Goal: Task Accomplishment & Management: Manage account settings

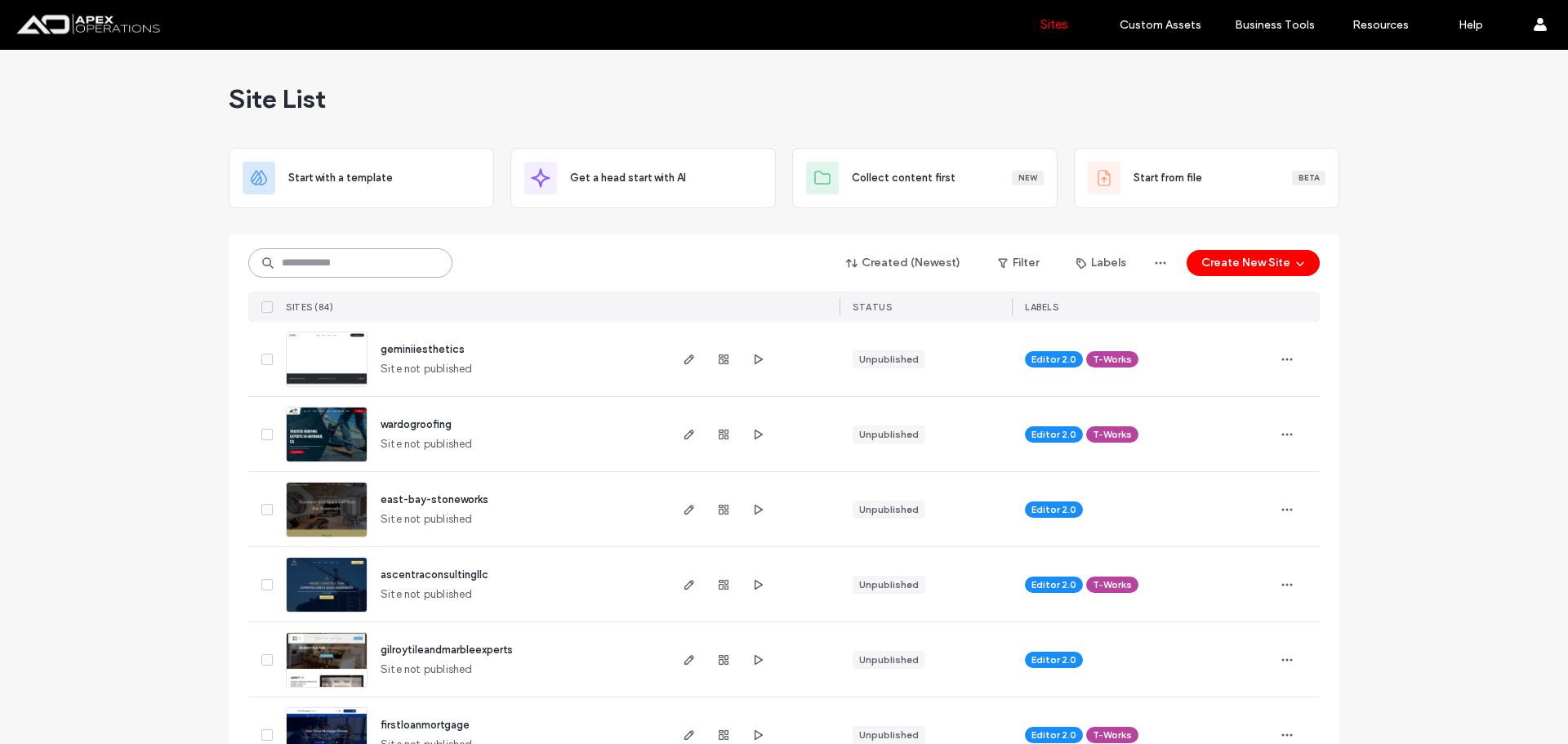
click at [377, 266] on input at bounding box center [350, 262] width 204 height 30
click at [744, 364] on div at bounding box center [723, 359] width 88 height 75
click at [751, 364] on icon "button" at bounding box center [757, 359] width 13 height 13
click at [382, 251] on input at bounding box center [350, 262] width 204 height 30
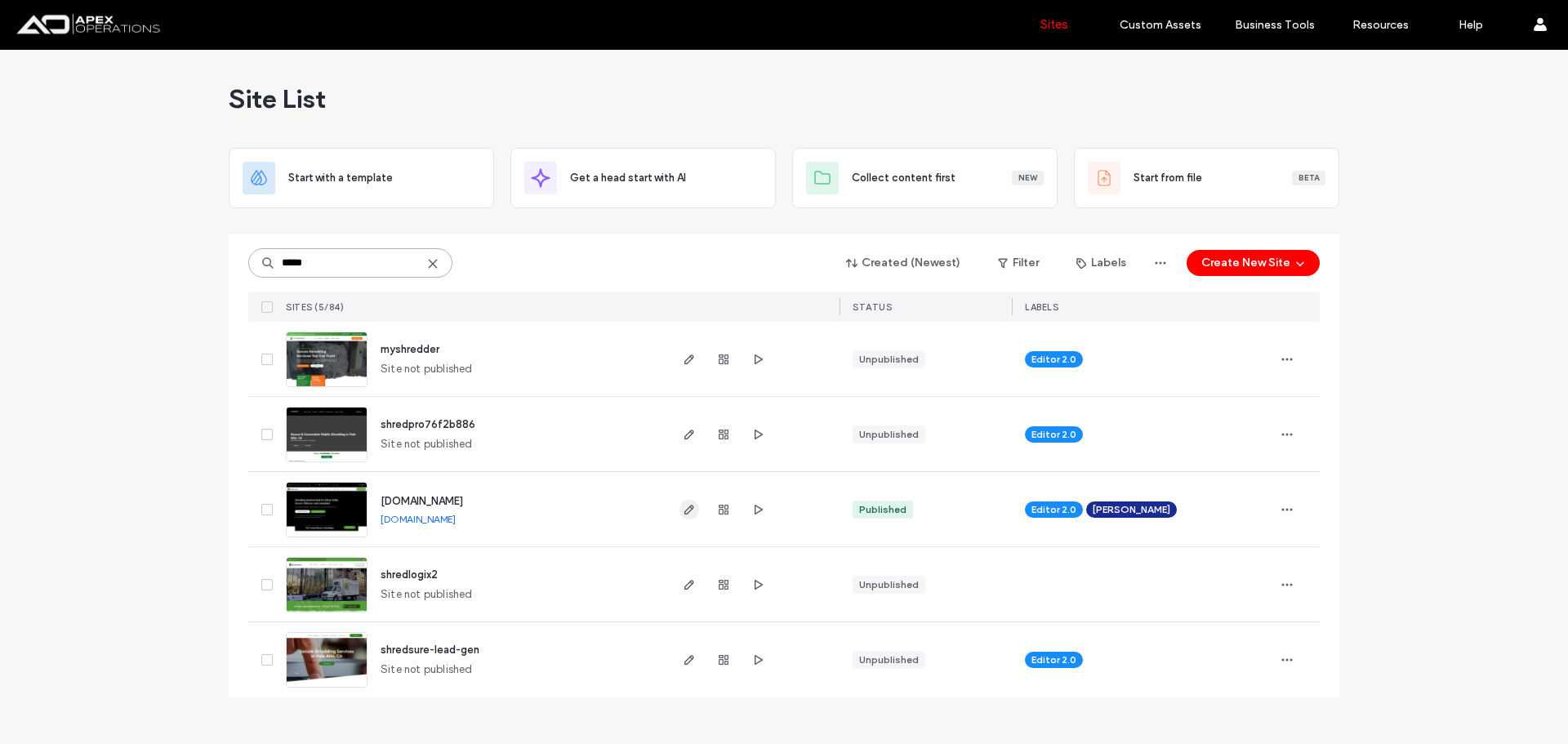
type input "*****"
click at [693, 517] on span "button" at bounding box center [689, 509] width 20 height 20
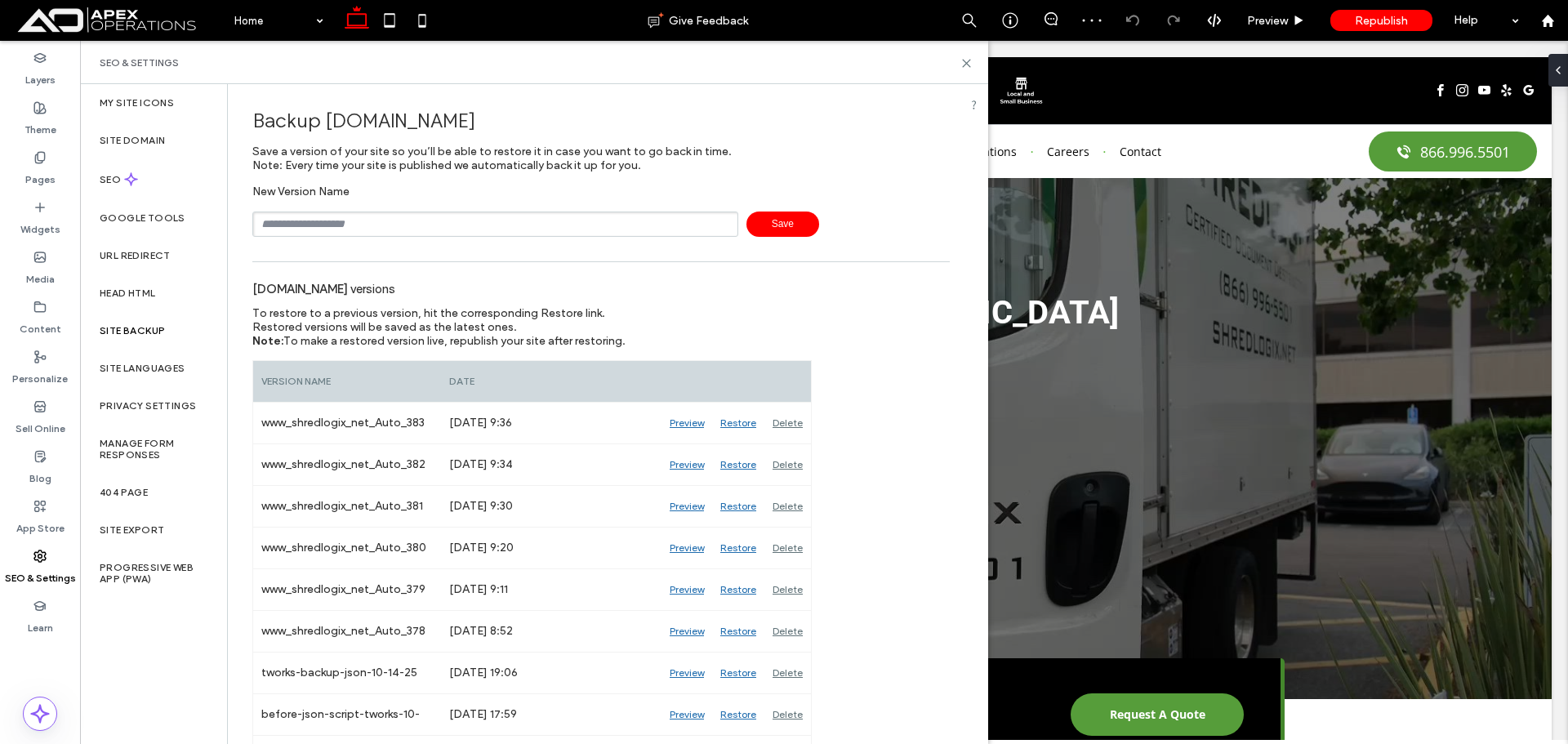
click at [483, 235] on input "text" at bounding box center [495, 224] width 486 height 25
type input "**********"
click at [793, 223] on span "Save" at bounding box center [783, 224] width 73 height 25
drag, startPoint x: 966, startPoint y: 65, endPoint x: 523, endPoint y: 89, distance: 443.6
click at [966, 65] on use at bounding box center [967, 63] width 7 height 7
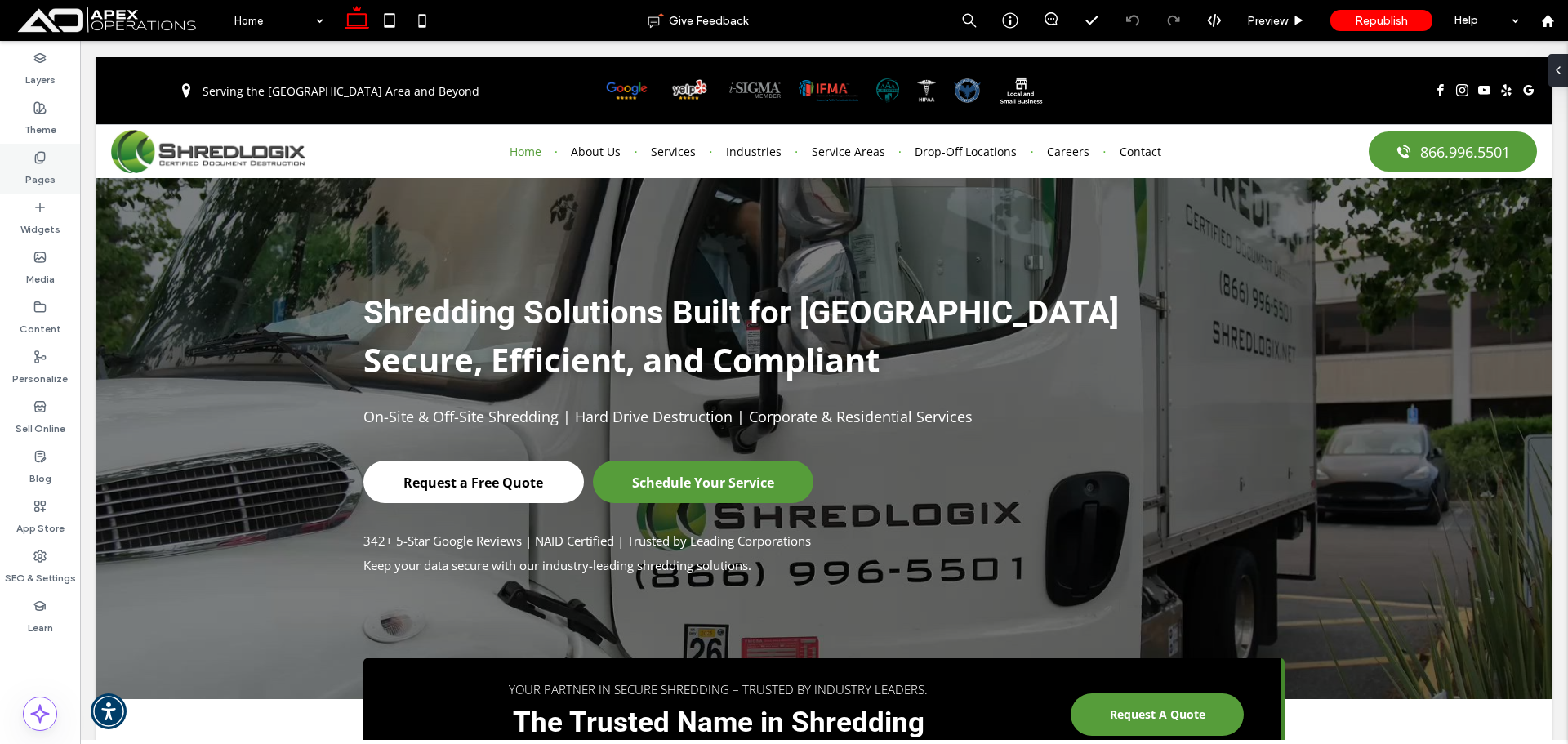
drag, startPoint x: 62, startPoint y: 172, endPoint x: 54, endPoint y: 168, distance: 8.9
click at [61, 172] on div "Pages" at bounding box center [40, 168] width 80 height 49
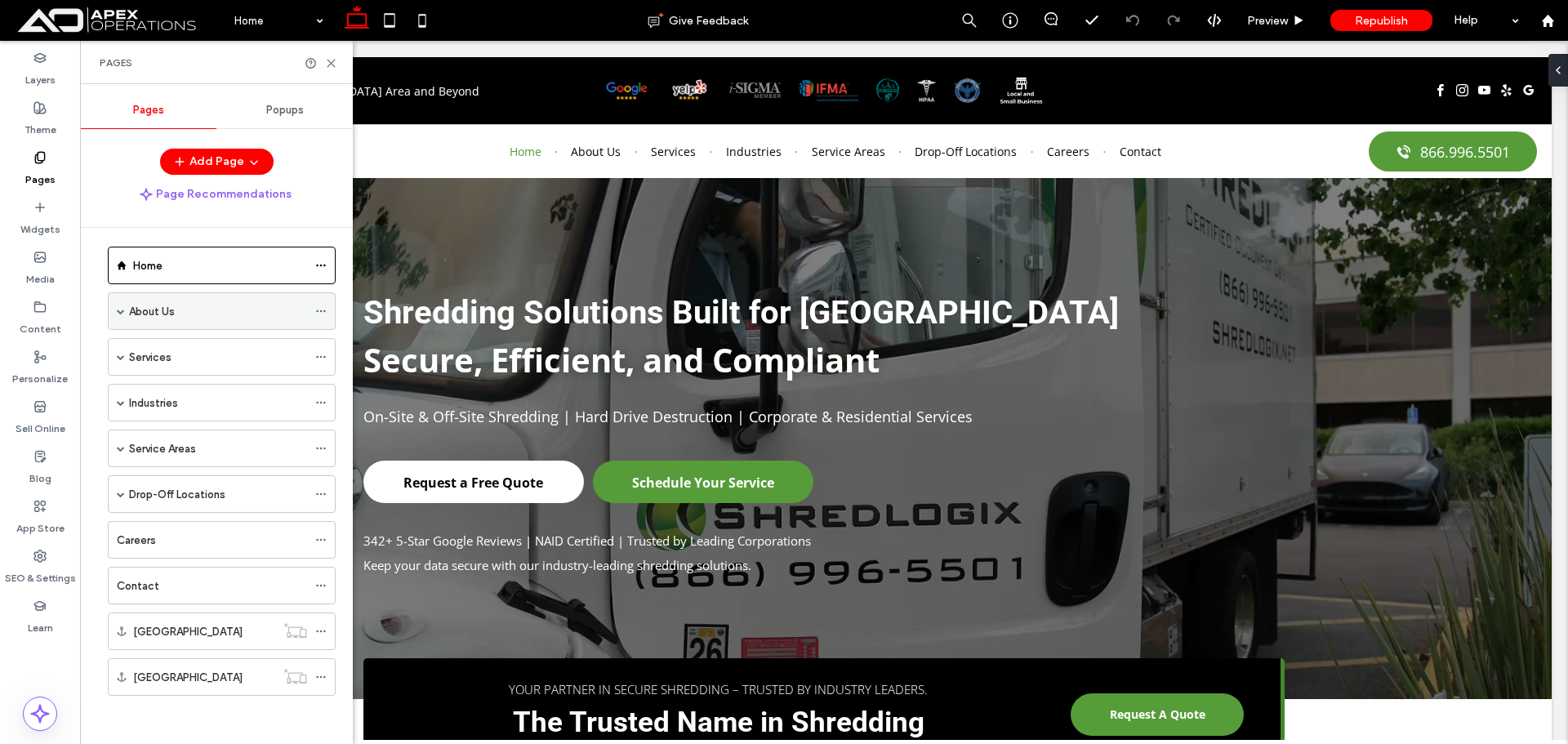
scroll to position [10, 0]
click at [120, 311] on span at bounding box center [120, 310] width 8 height 8
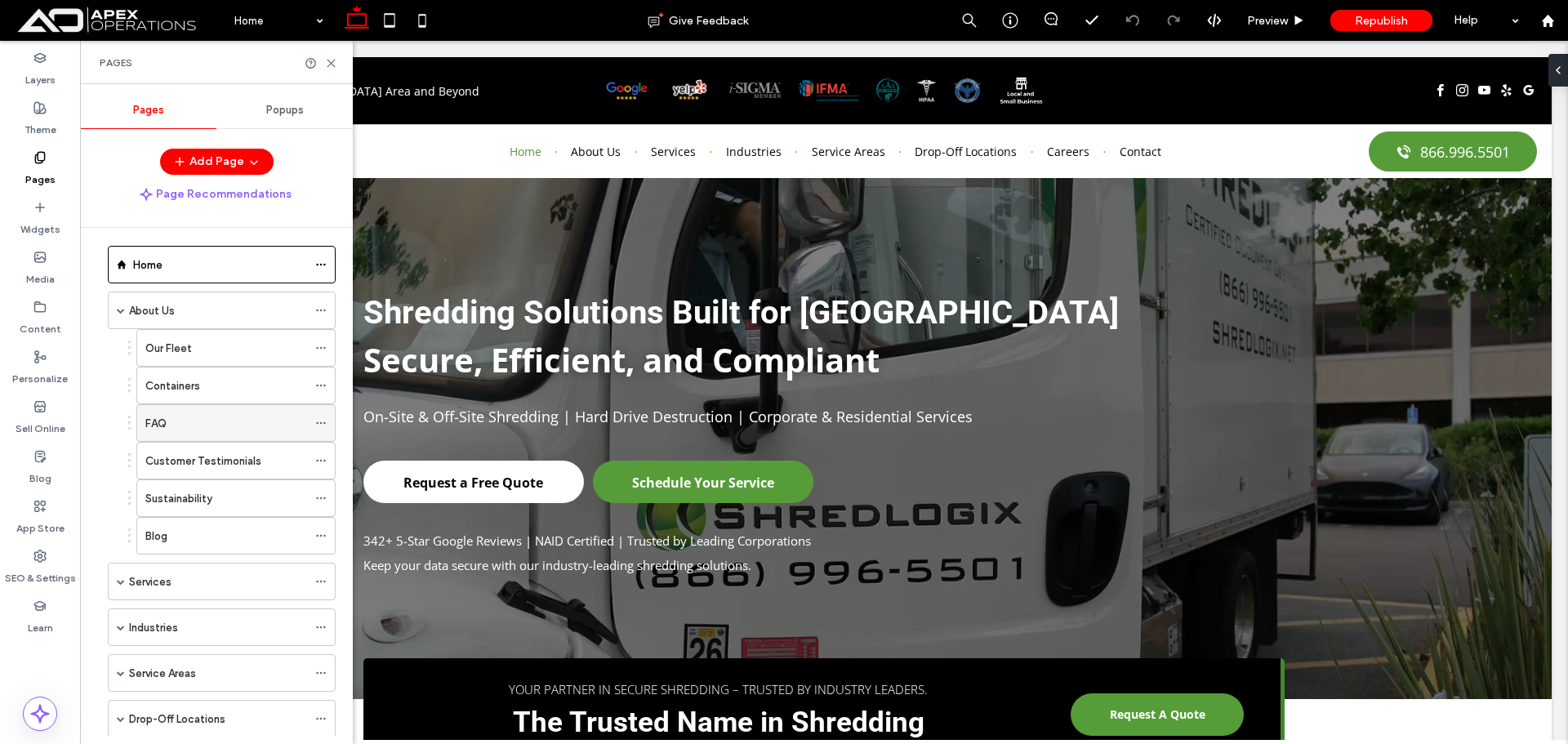
click at [319, 422] on icon at bounding box center [321, 423] width 12 height 12
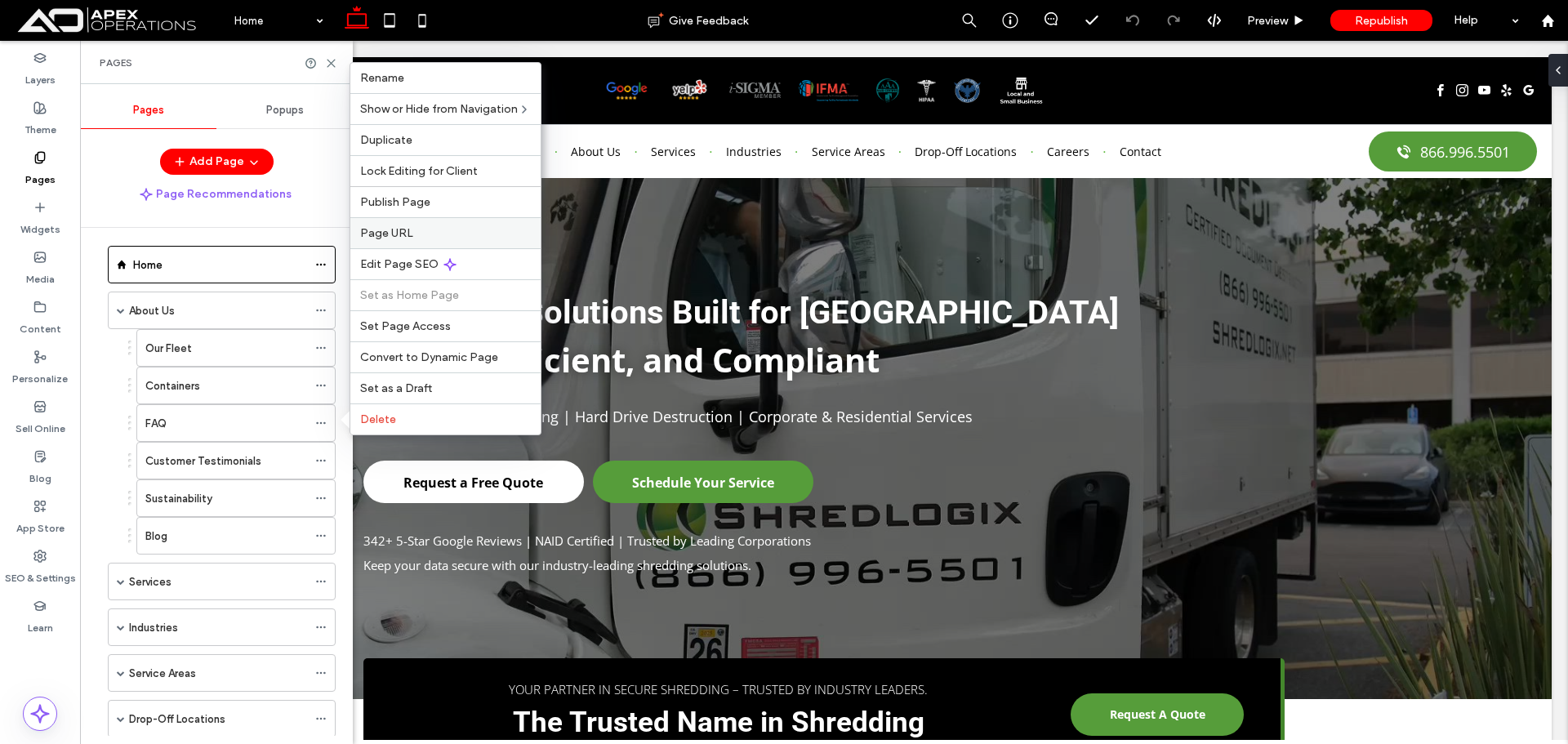
click at [394, 235] on span "Page URL" at bounding box center [386, 233] width 53 height 13
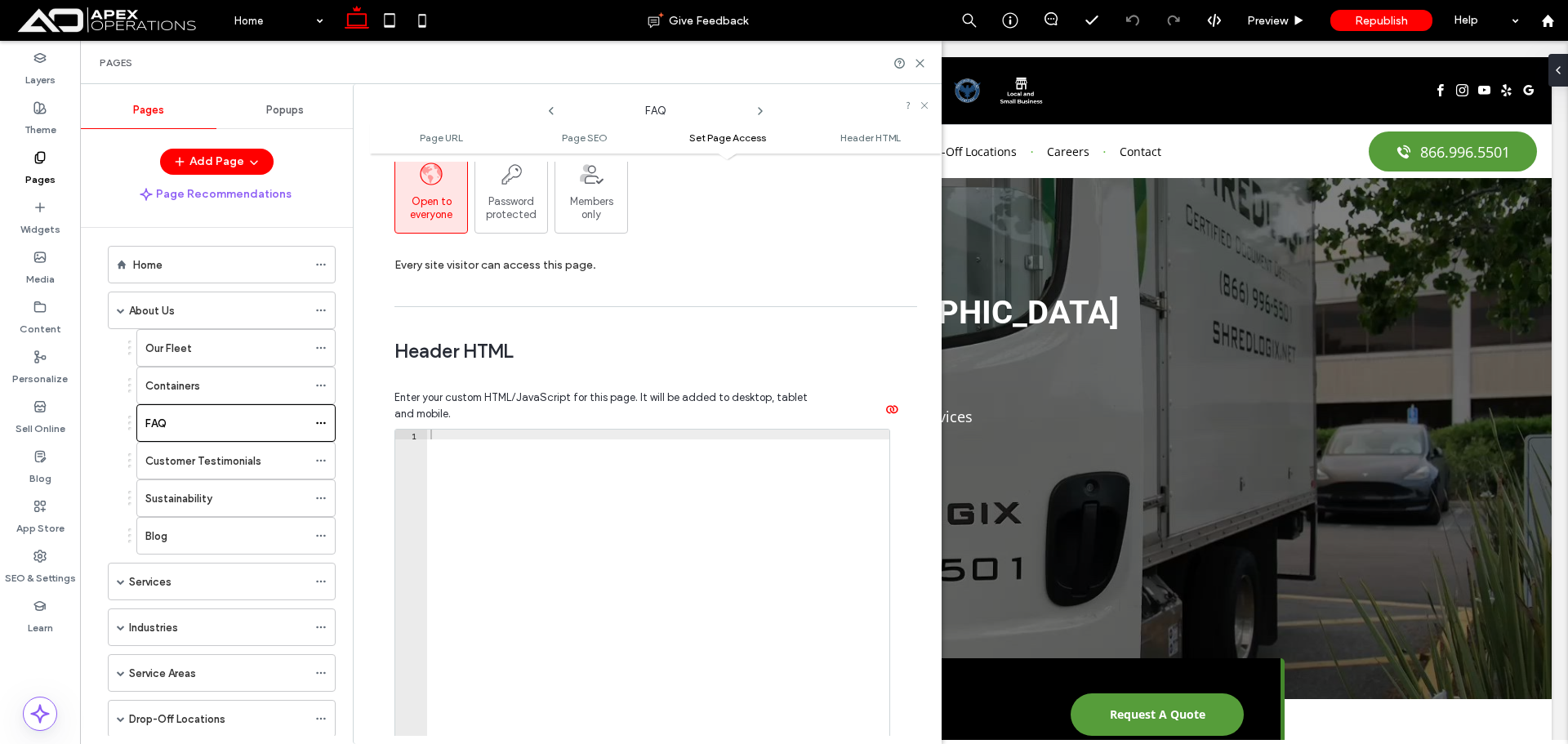
scroll to position [1552, 0]
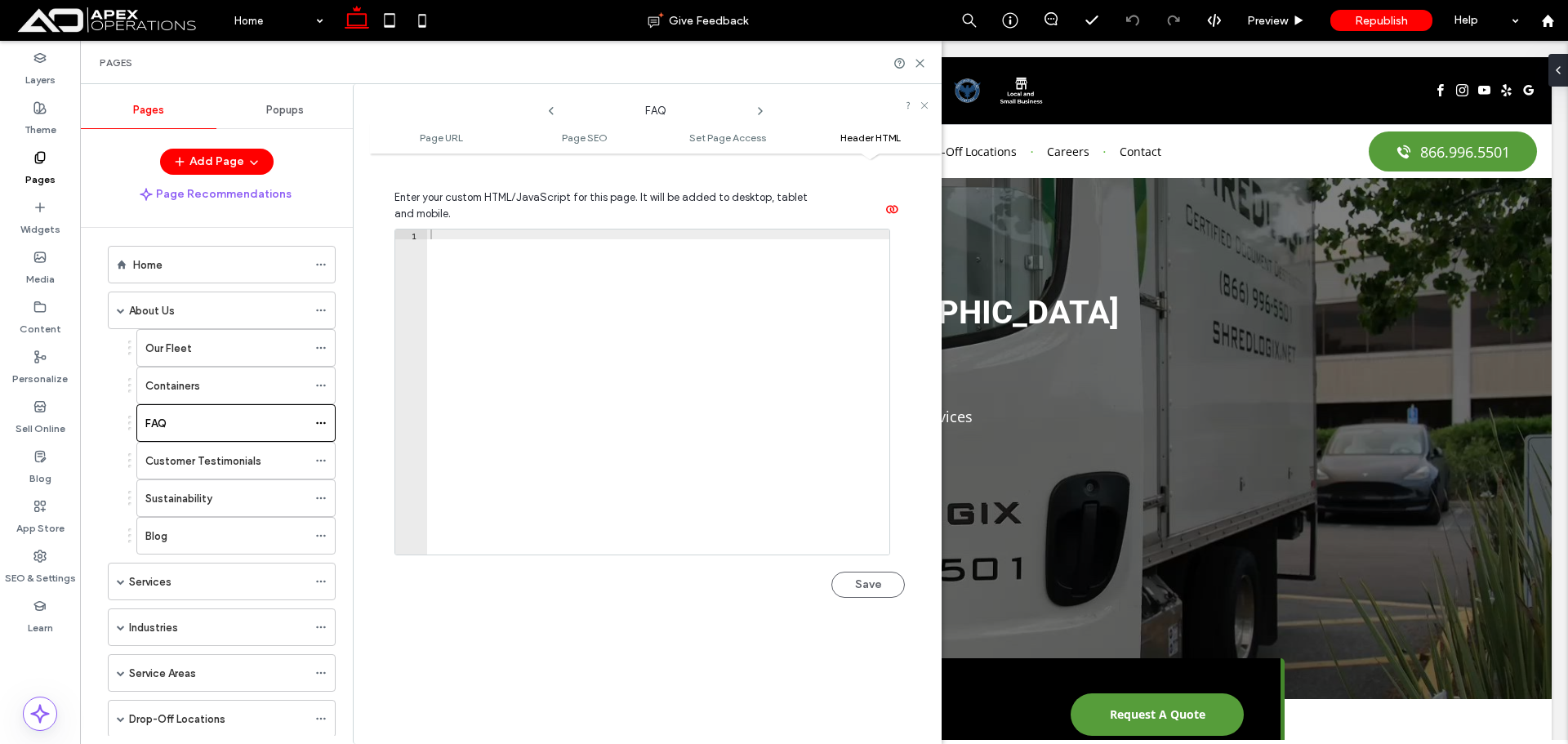
click at [604, 407] on div at bounding box center [658, 402] width 463 height 345
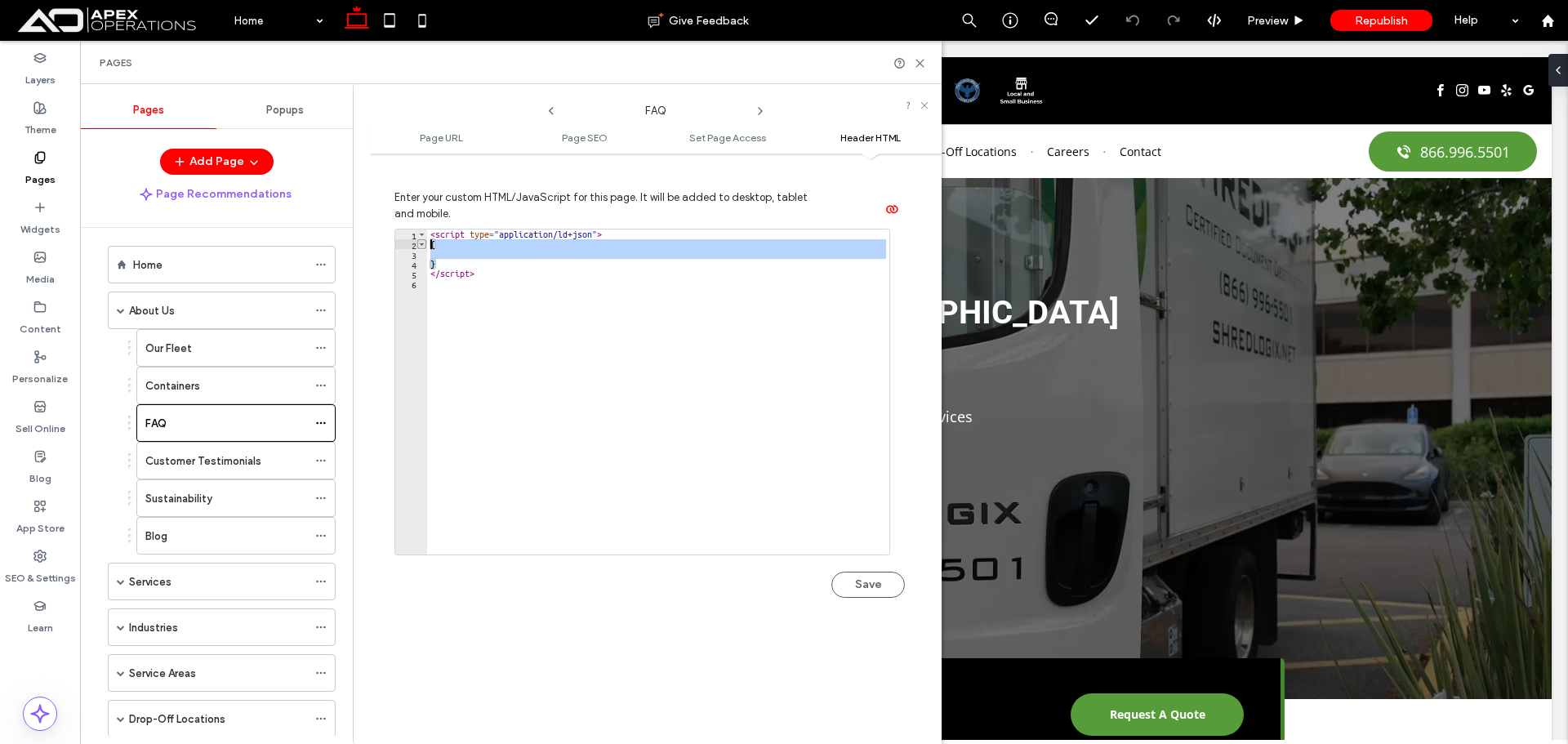
drag, startPoint x: 446, startPoint y: 262, endPoint x: 424, endPoint y: 247, distance: 26.6
click at [424, 247] on div "1 2 3 4 5 6 < script type = "application/ld+json" > { } </ script > XXXXXXXXXXX…" at bounding box center [642, 393] width 496 height 327
paste textarea "Cursor at row 2"
type textarea "*"
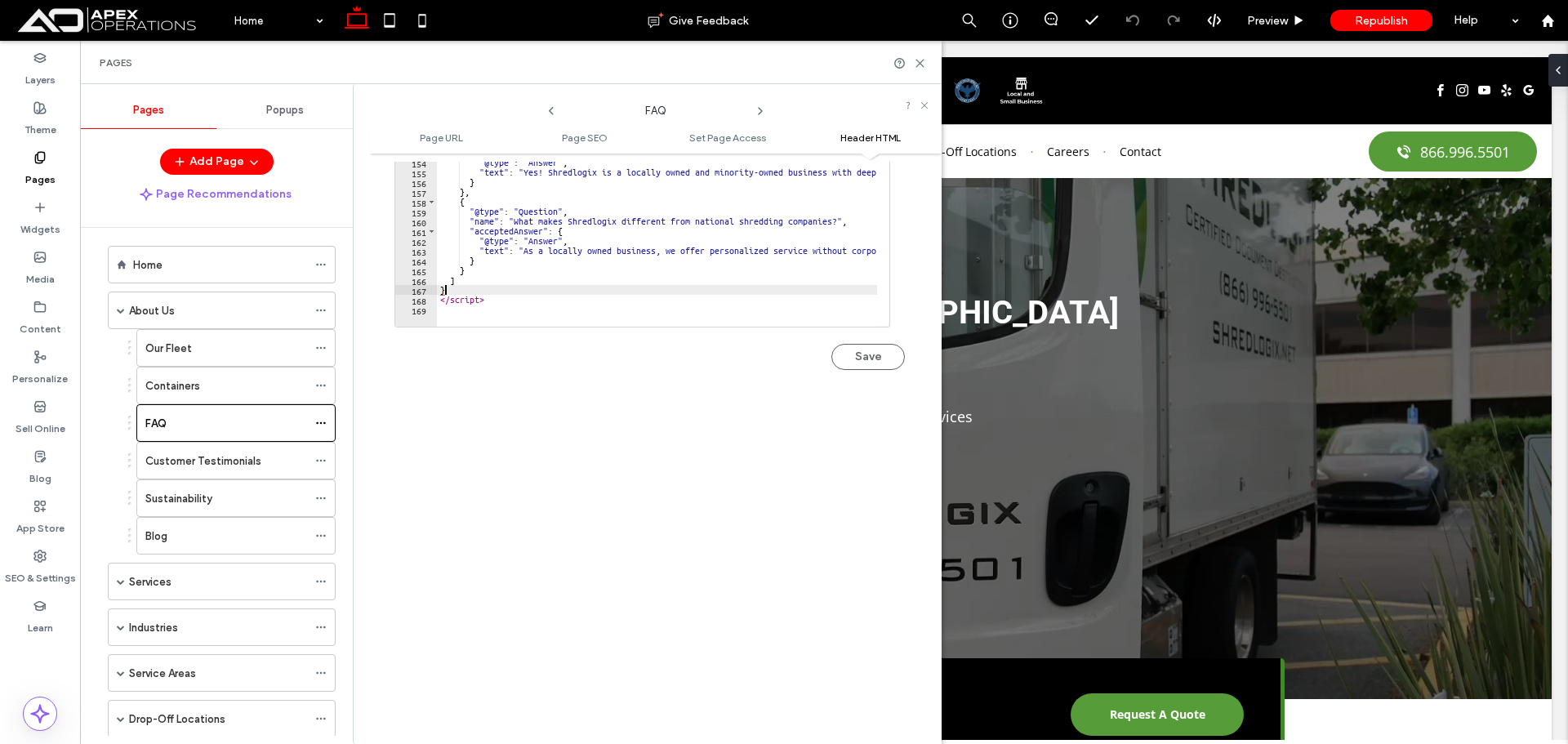
scroll to position [1741, 0]
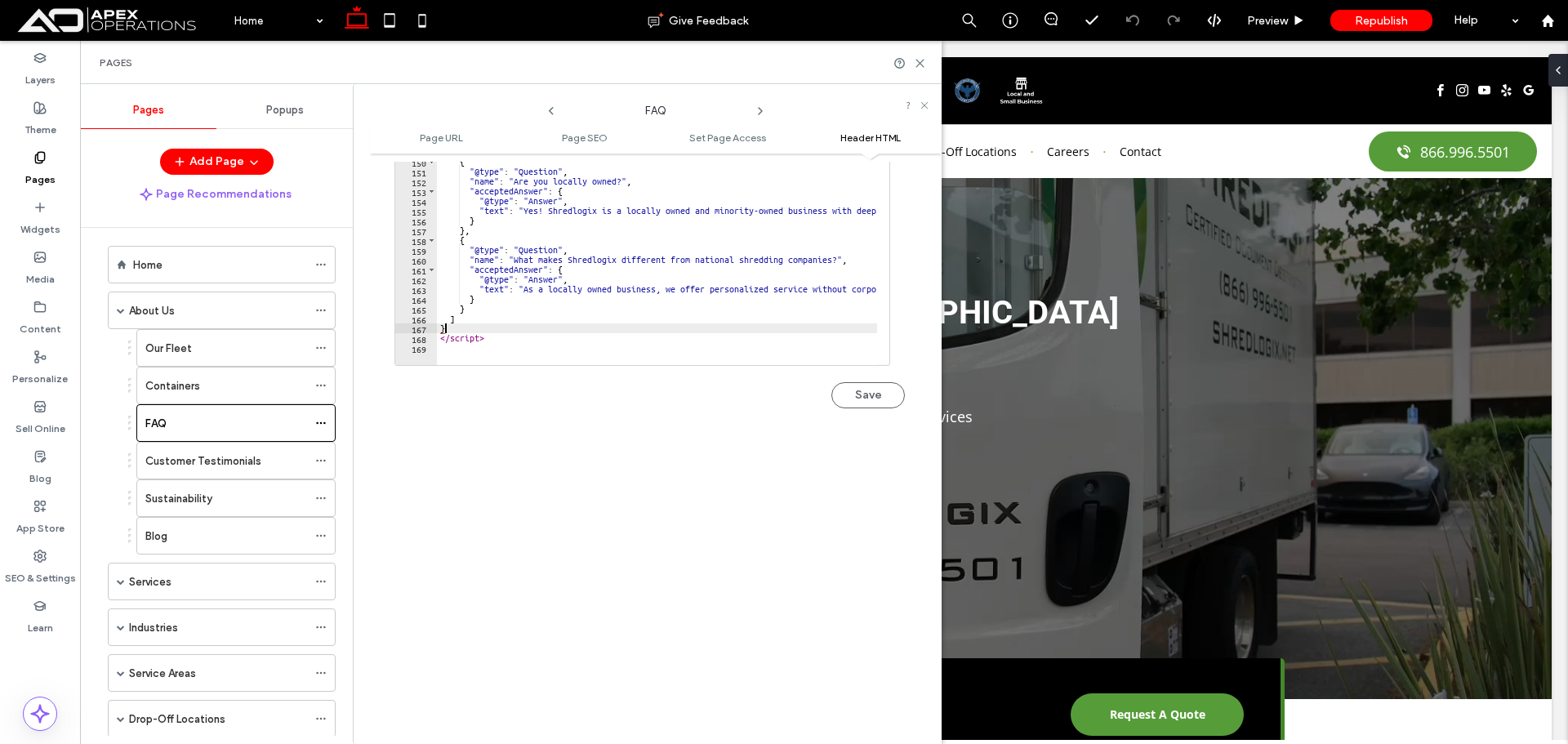
click at [694, 466] on div "**********" at bounding box center [656, 448] width 571 height 574
click at [551, 348] on div ""@type" : "Answer" , "text" : "Absolutely! We provide professional document des…" at bounding box center [1263, 206] width 1653 height 332
click at [466, 327] on div ""@type" : "Answer" , "text" : "Absolutely! We provide professional document des…" at bounding box center [1263, 206] width 1653 height 332
click at [474, 320] on div ""@type" : "Answer" , "text" : "Absolutely! We provide professional document des…" at bounding box center [1263, 206] width 1653 height 332
click at [482, 312] on div ""@type" : "Answer" , "text" : "Absolutely! We provide professional document des…" at bounding box center [1263, 206] width 1653 height 332
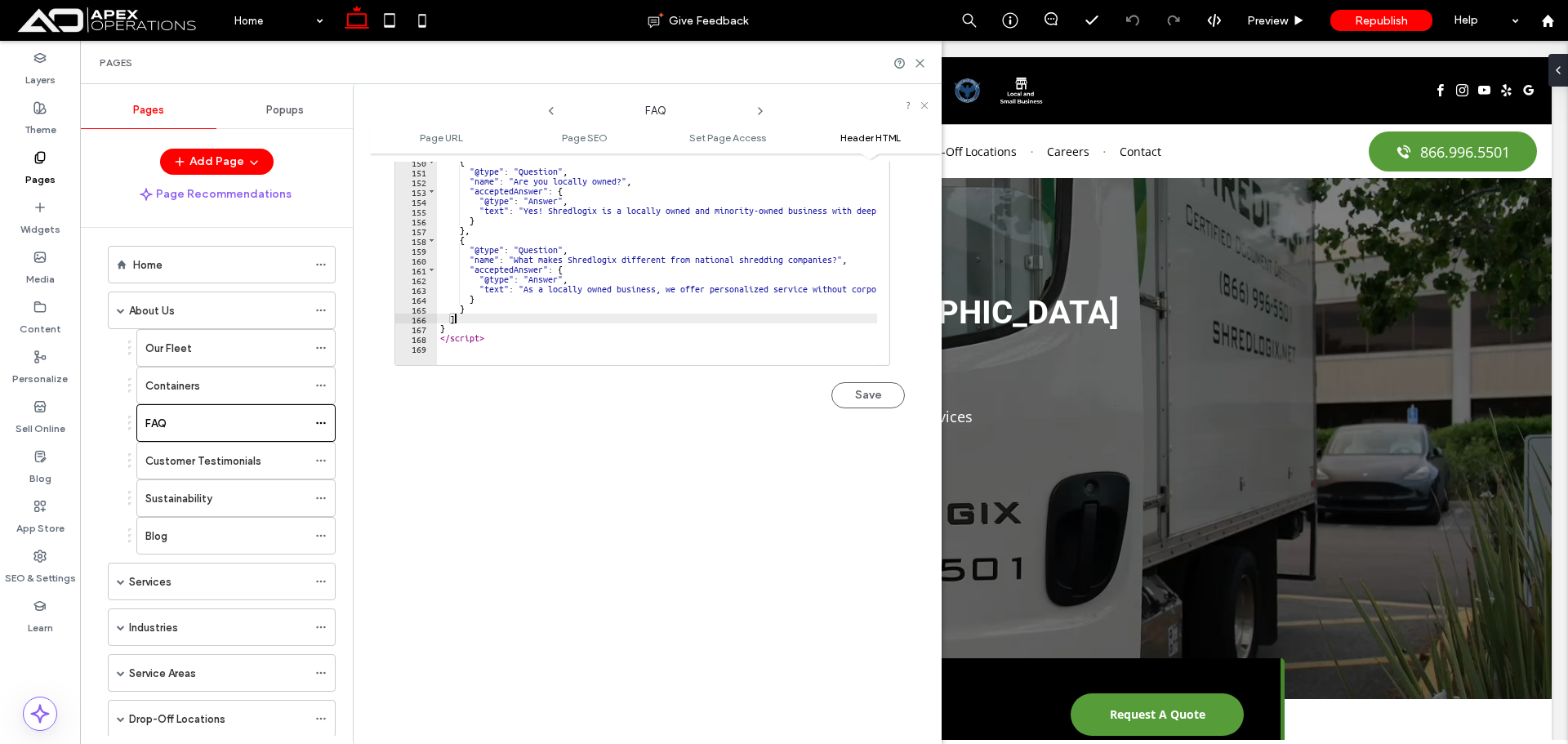
type textarea "*"
click at [857, 394] on button "Save" at bounding box center [868, 394] width 74 height 26
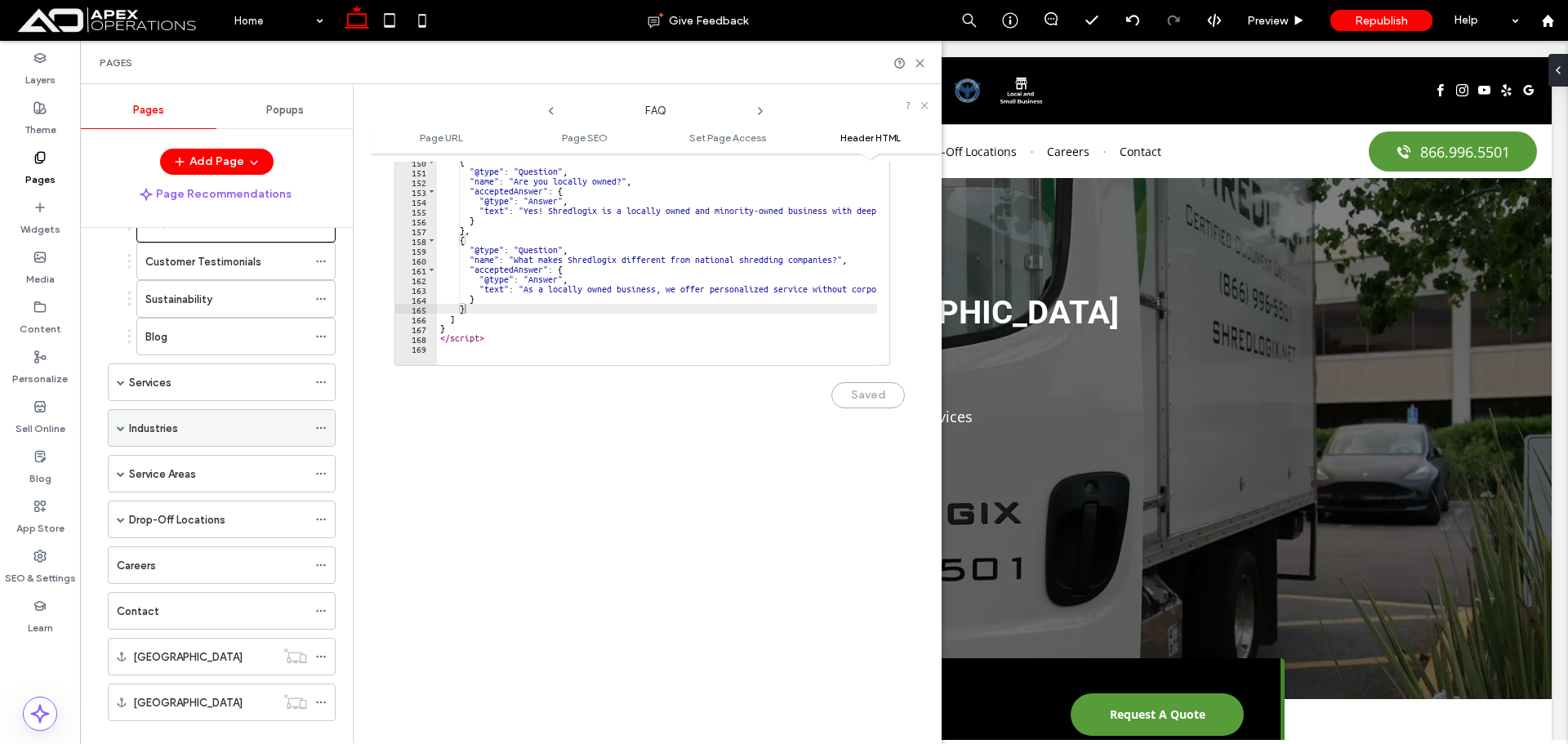
scroll to position [235, 0]
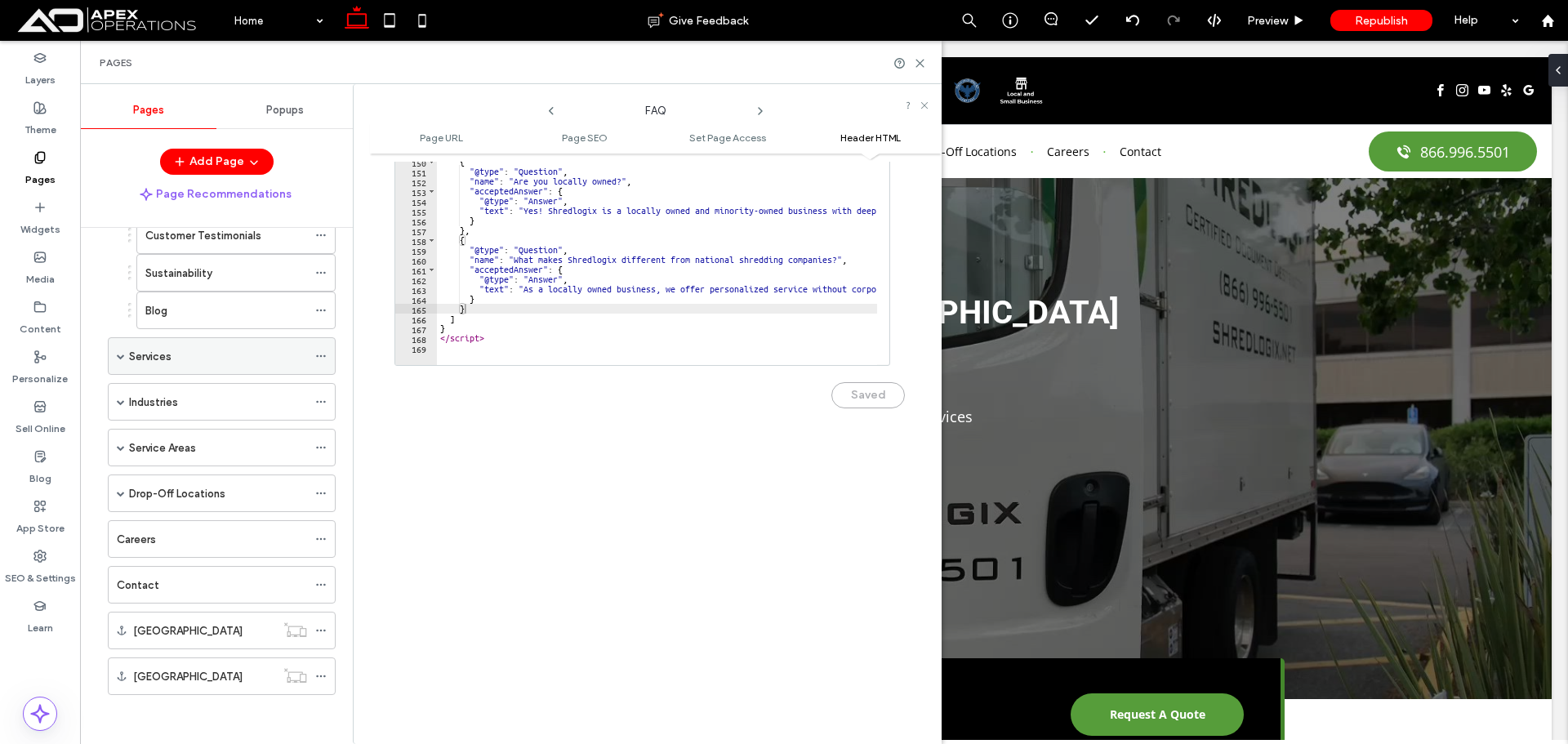
click at [122, 358] on span at bounding box center [120, 356] width 8 height 8
click at [122, 403] on span at bounding box center [120, 402] width 8 height 8
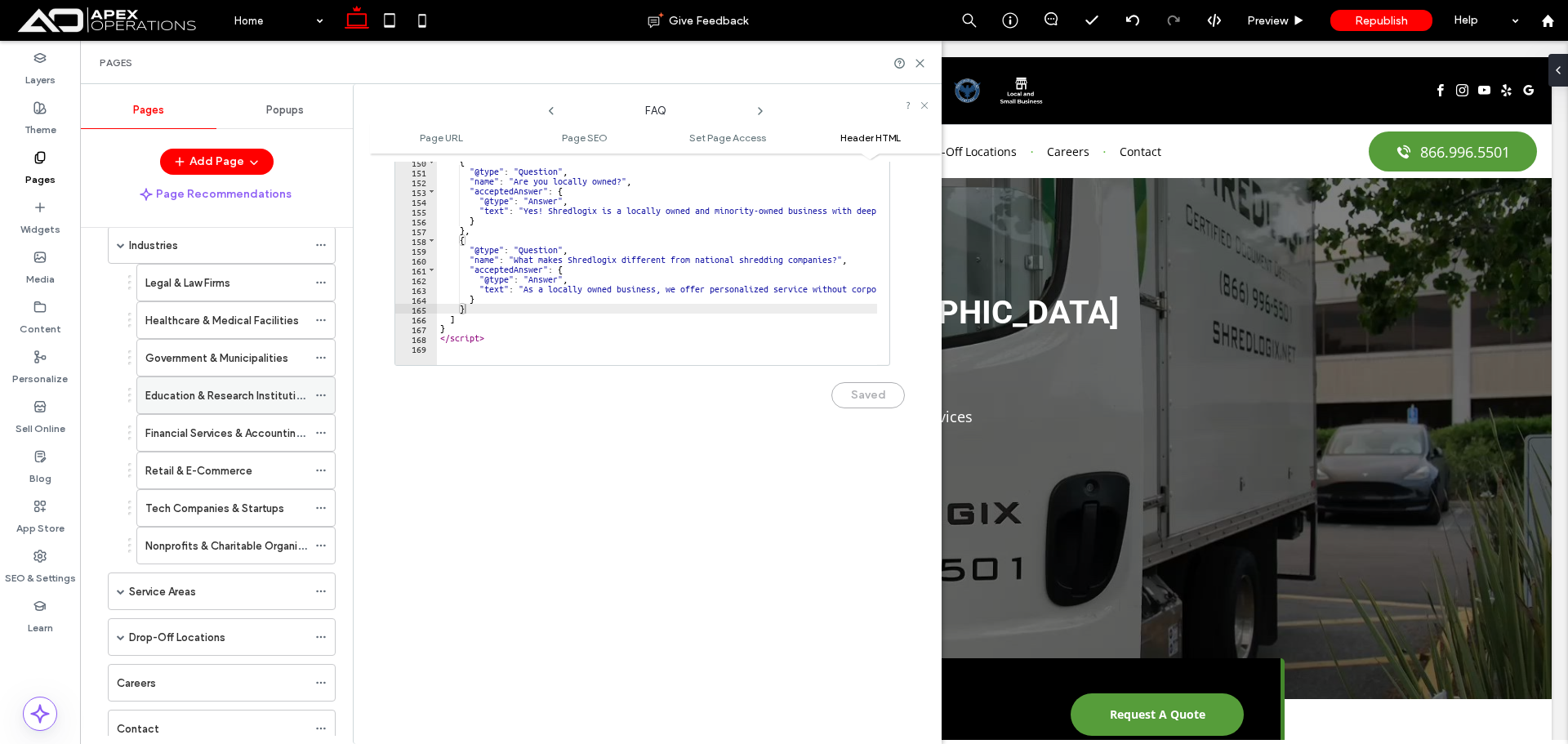
scroll to position [737, 0]
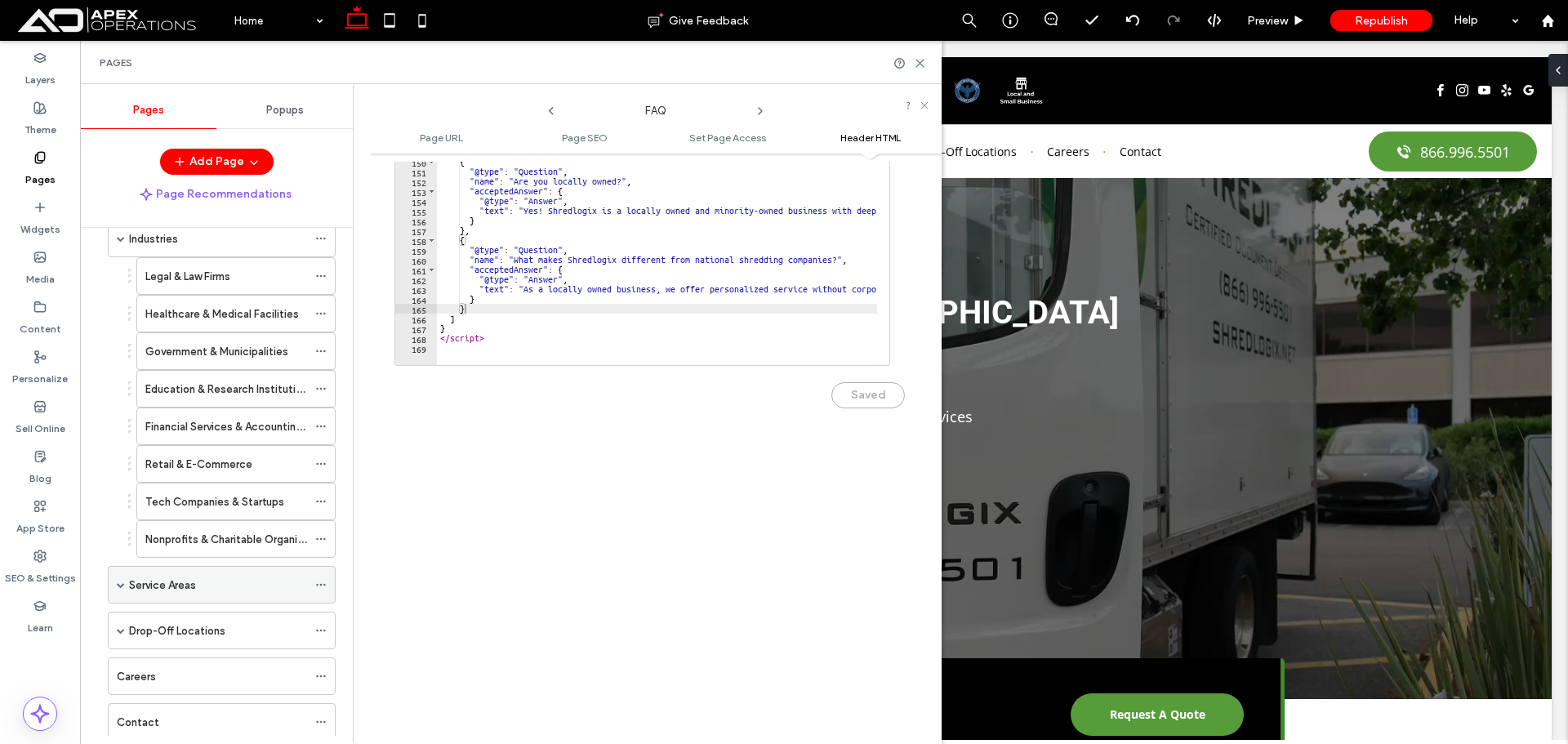
click at [120, 585] on span at bounding box center [120, 584] width 8 height 8
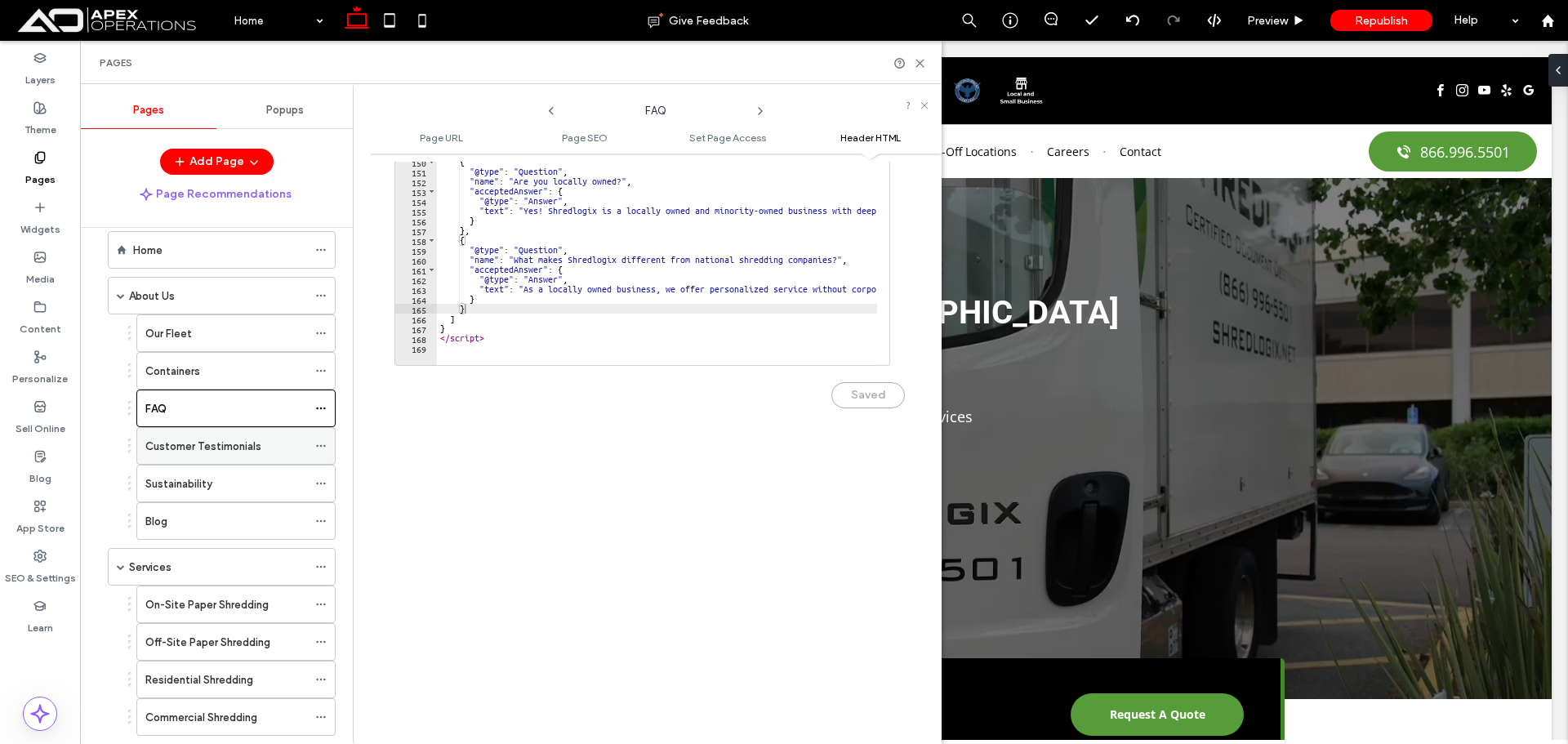
scroll to position [0, 0]
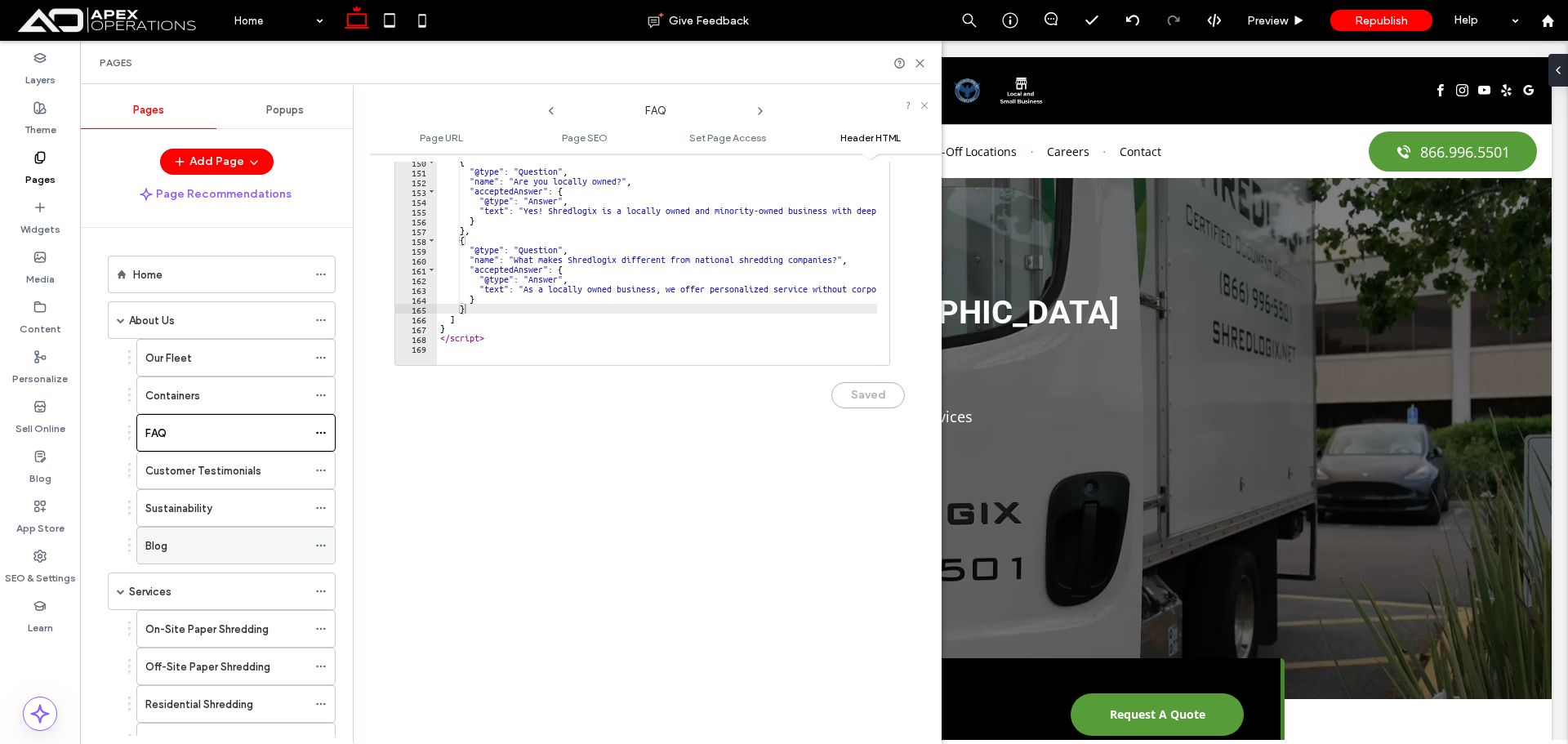
click at [328, 544] on div at bounding box center [325, 545] width 20 height 24
click at [325, 543] on icon at bounding box center [321, 545] width 12 height 12
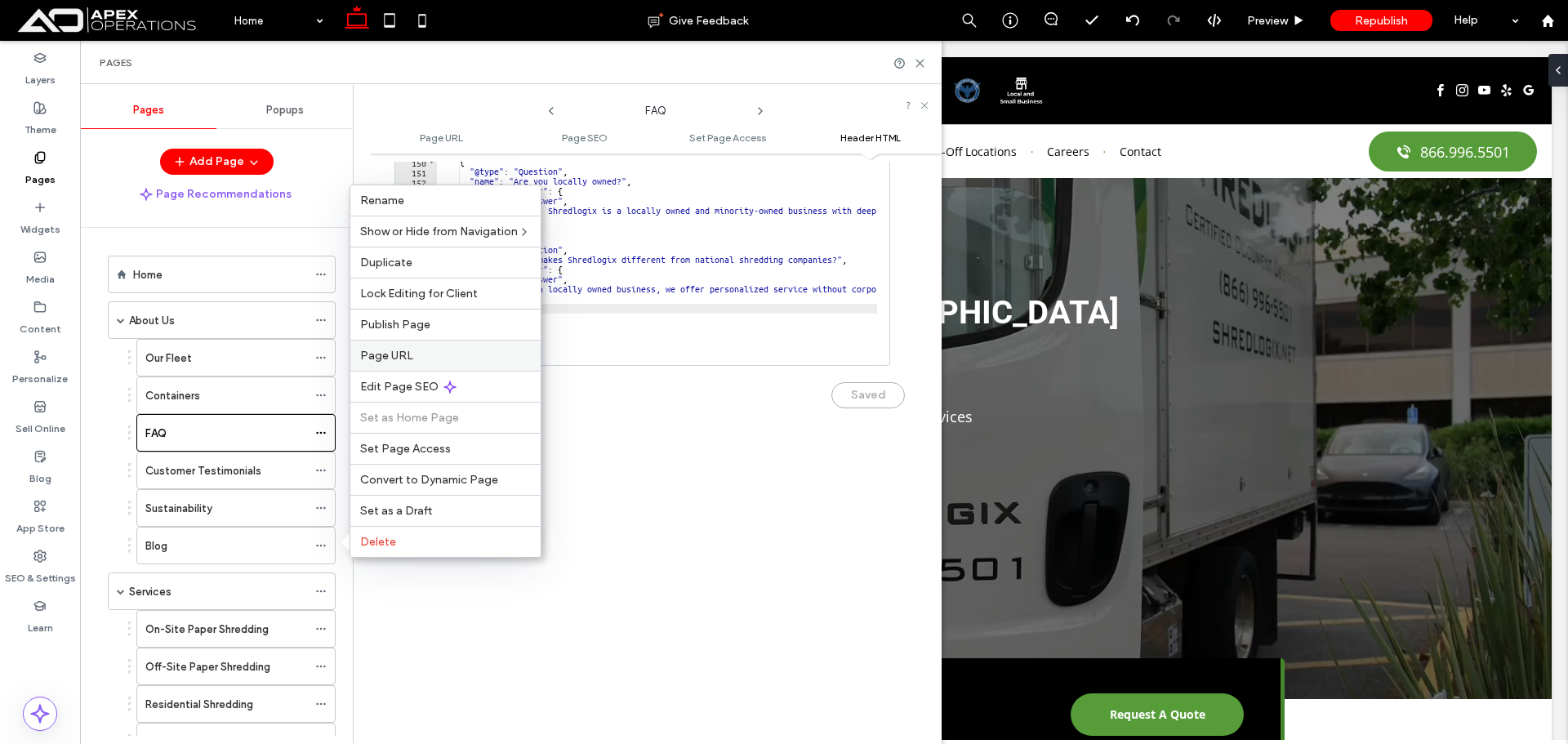
click at [410, 363] on div "Page URL" at bounding box center [446, 355] width 190 height 31
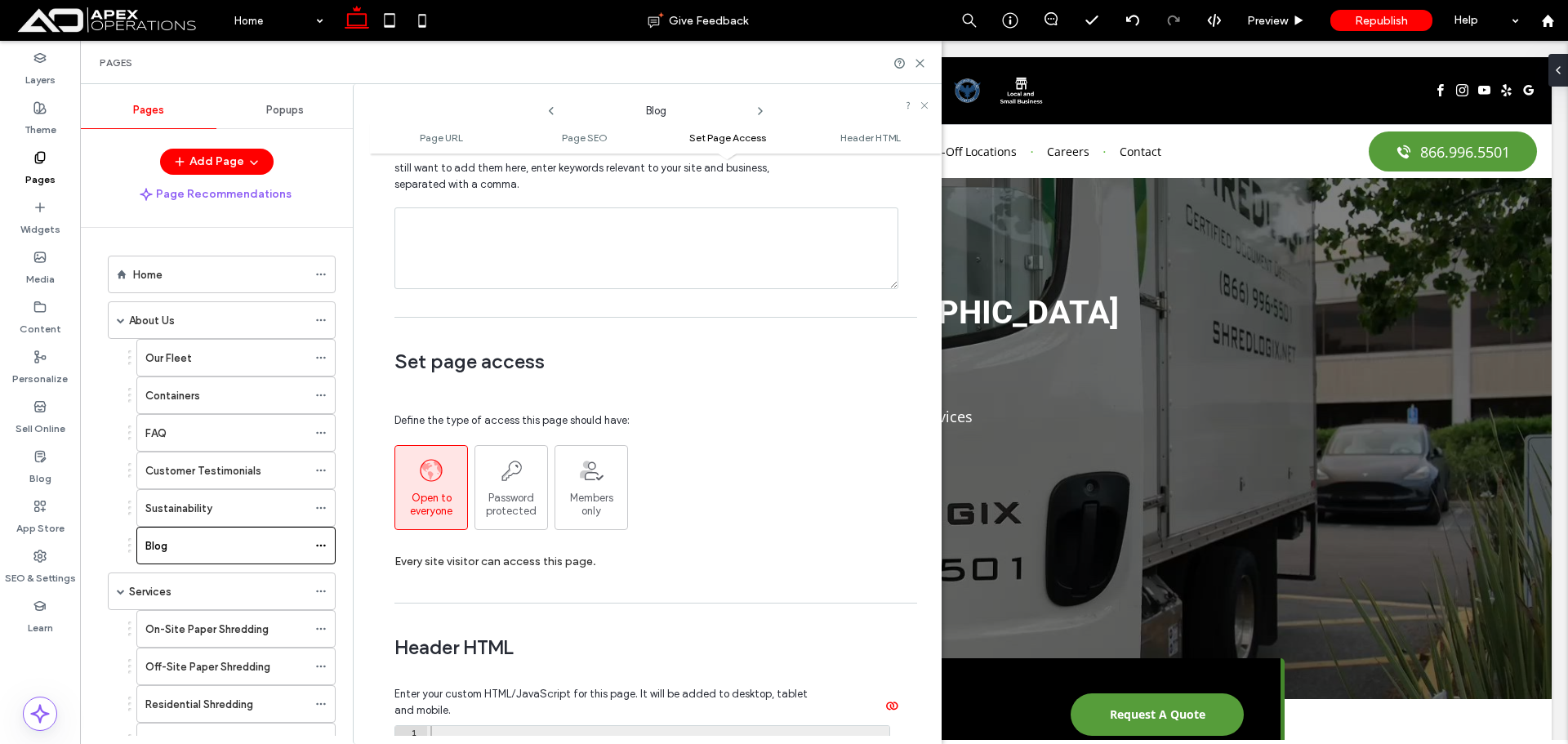
scroll to position [1307, 0]
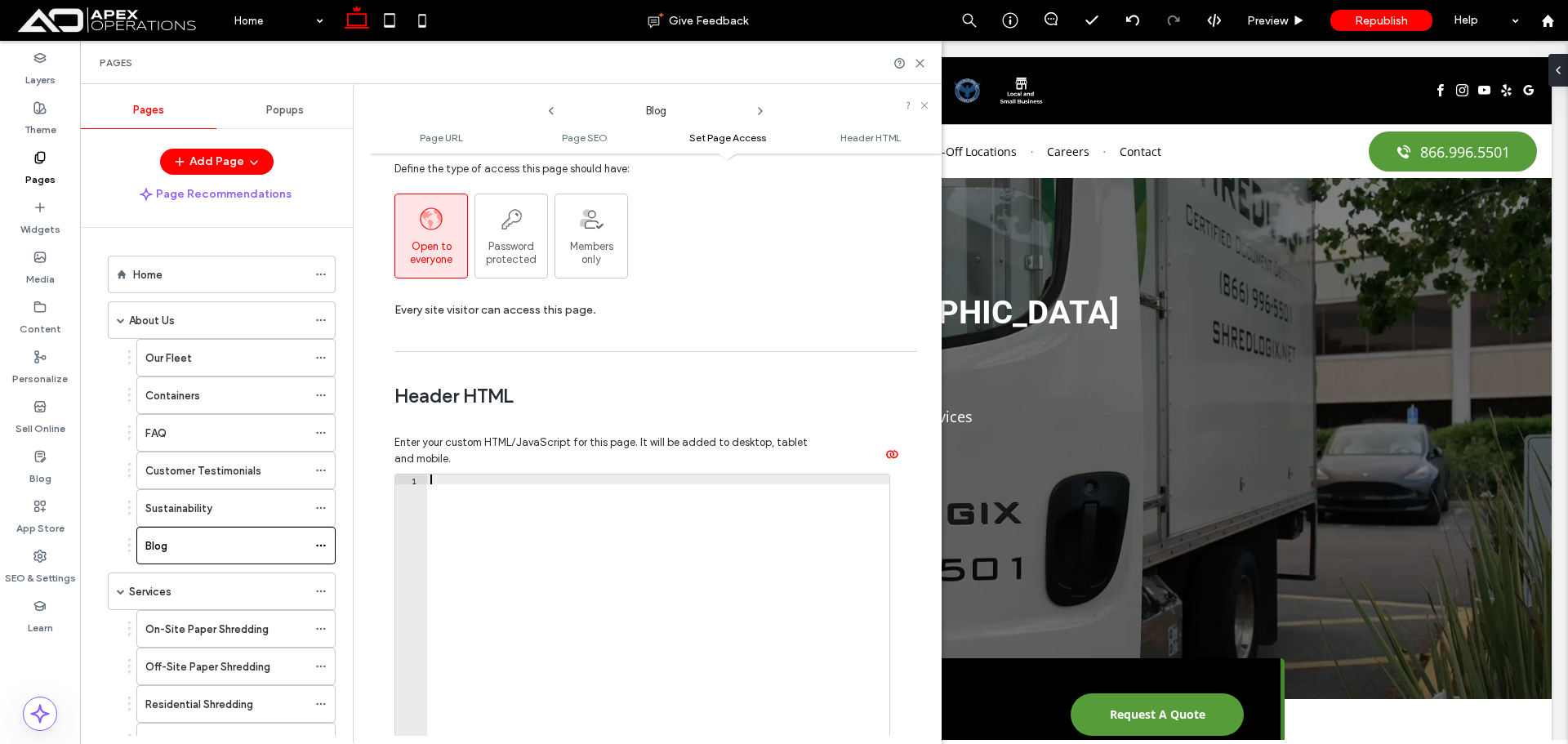
click at [501, 558] on div at bounding box center [658, 647] width 463 height 345
drag, startPoint x: 450, startPoint y: 505, endPoint x: 425, endPoint y: 490, distance: 29.2
click at [425, 490] on div "1 2 3 4 5 6 < script type = "application/ld+json" > { } </ script > XXXXXXXXXXX…" at bounding box center [642, 637] width 496 height 327
click at [439, 495] on div "< script type = "application/ld+json" > { } </ script >" at bounding box center [658, 637] width 463 height 325
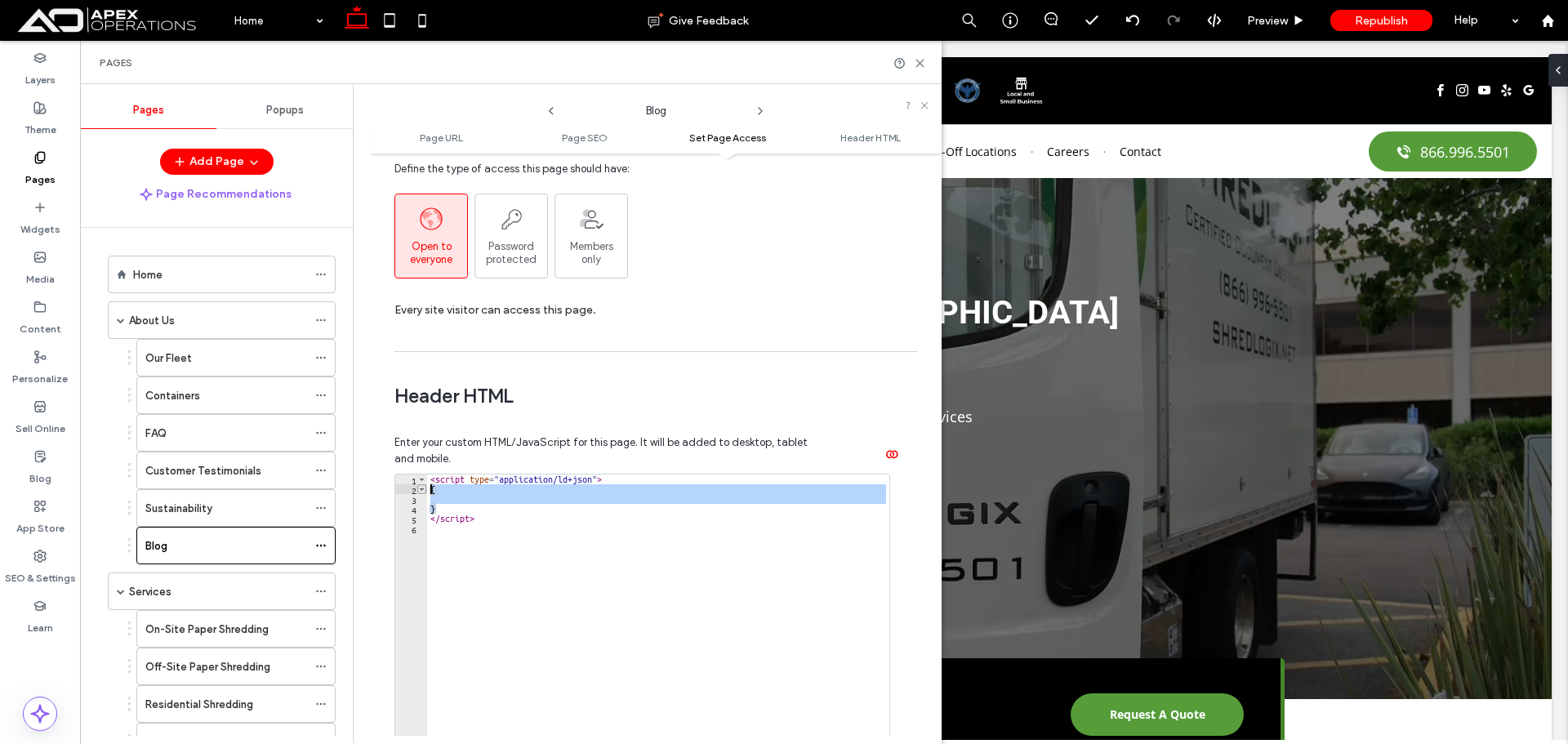
drag, startPoint x: 439, startPoint y: 509, endPoint x: 422, endPoint y: 492, distance: 24.0
click at [422, 492] on div "* 1 2 3 4 5 6 < script type = "application/ld+json" > { } </ script > XXXXXXXXX…" at bounding box center [642, 637] width 496 height 327
paste textarea "Cursor at row 2"
type textarea "*"
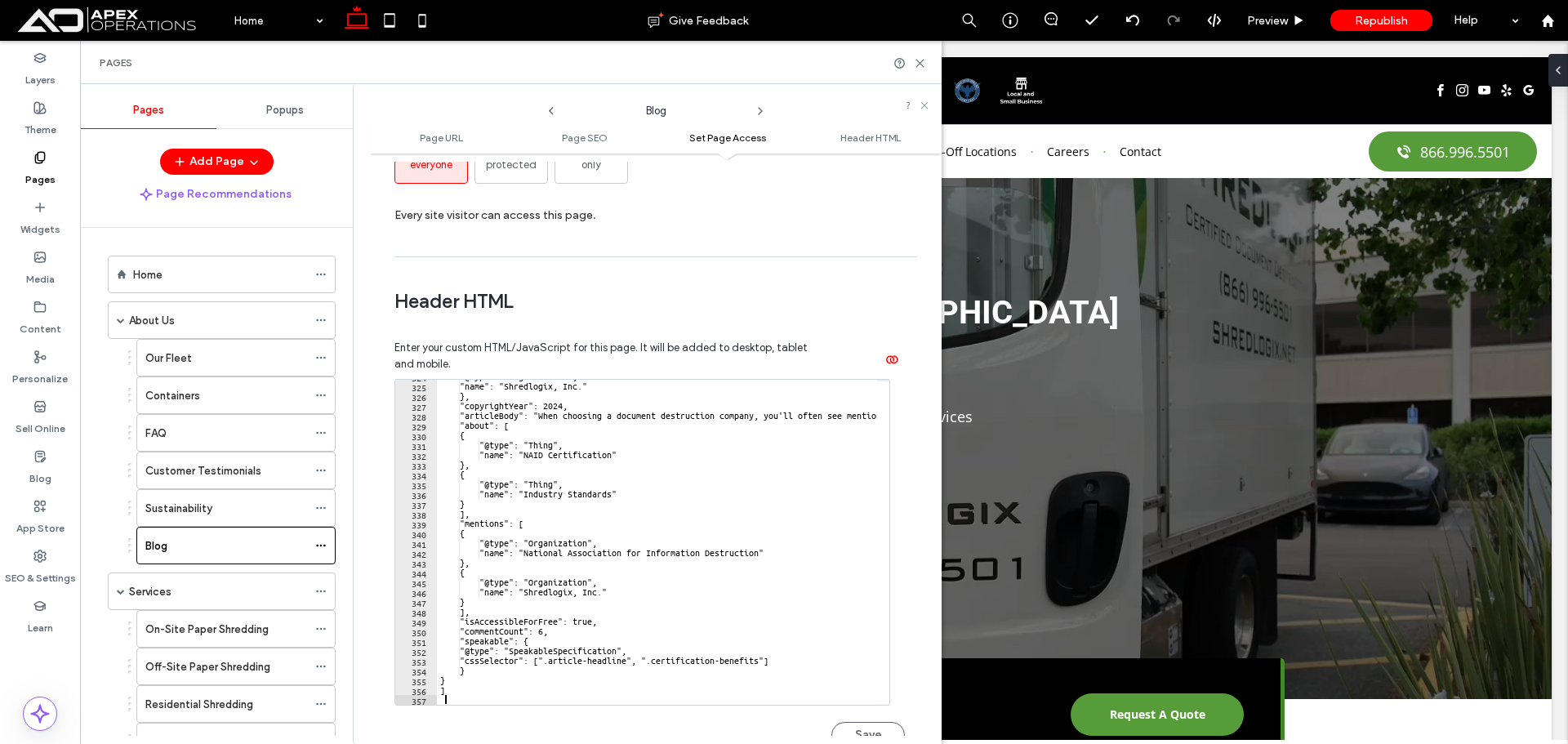
scroll to position [1506, 0]
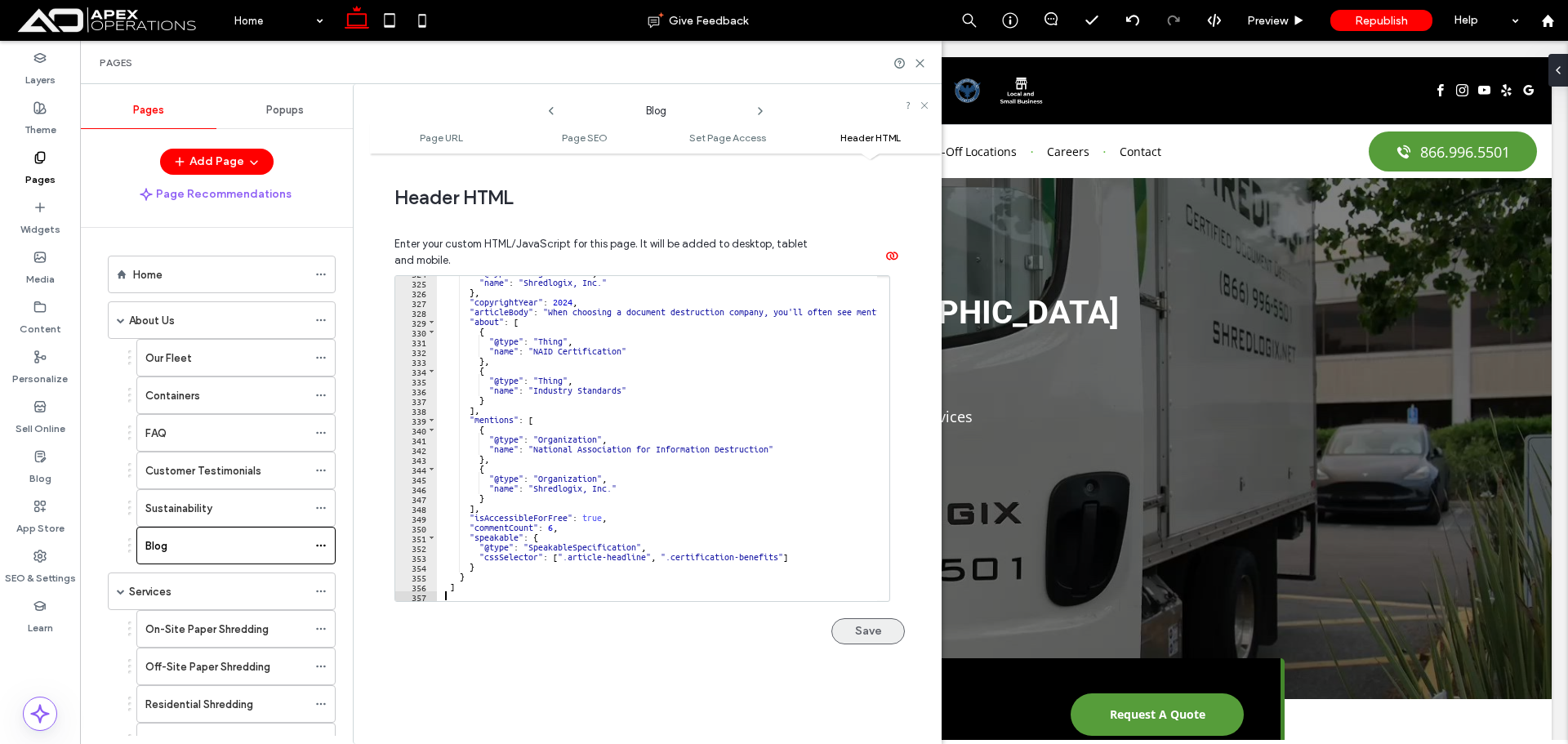
click at [849, 627] on button "Save" at bounding box center [868, 631] width 74 height 26
drag, startPoint x: 322, startPoint y: 585, endPoint x: 328, endPoint y: 556, distance: 29.6
click at [322, 586] on span at bounding box center [321, 591] width 12 height 24
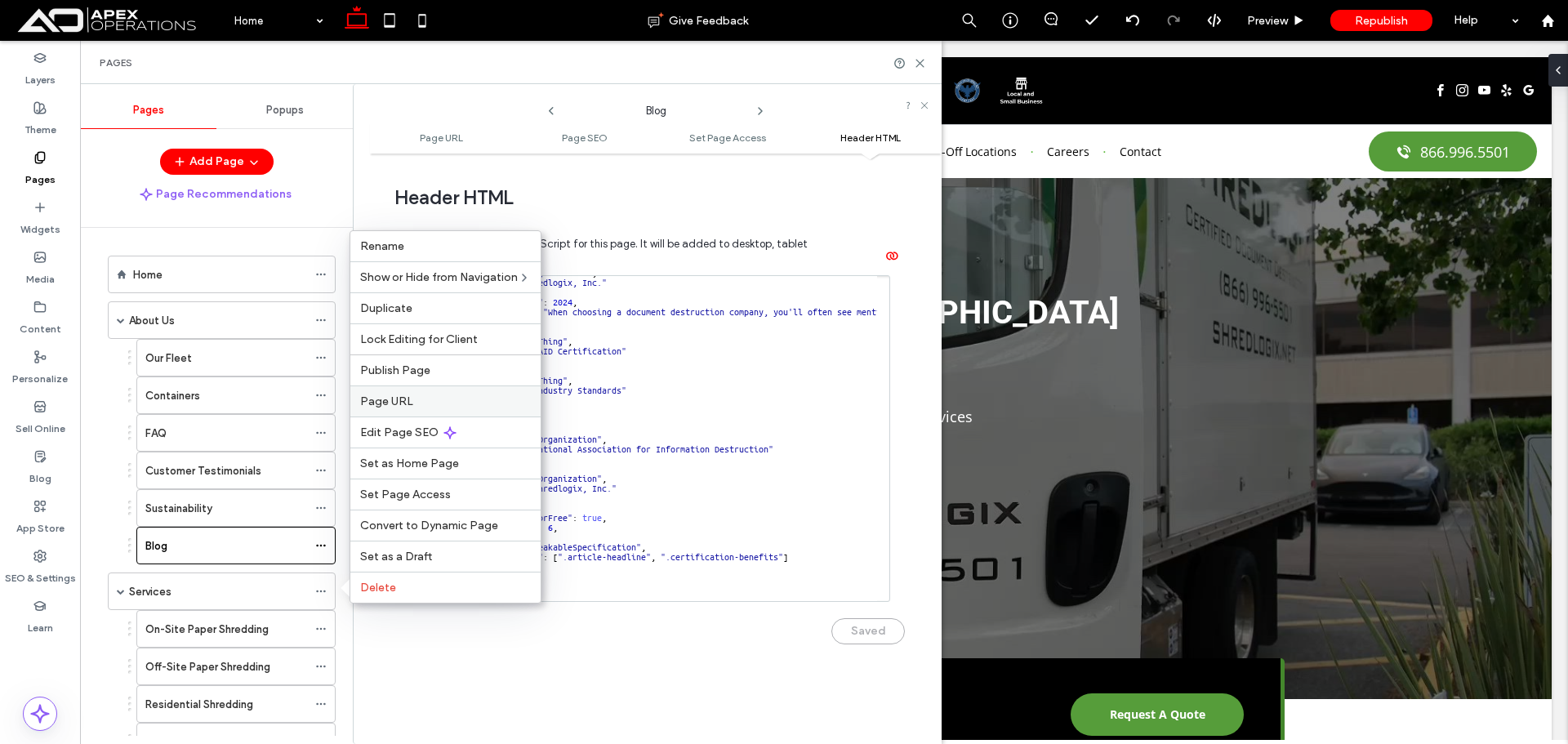
click at [386, 405] on span "Page URL" at bounding box center [386, 401] width 53 height 13
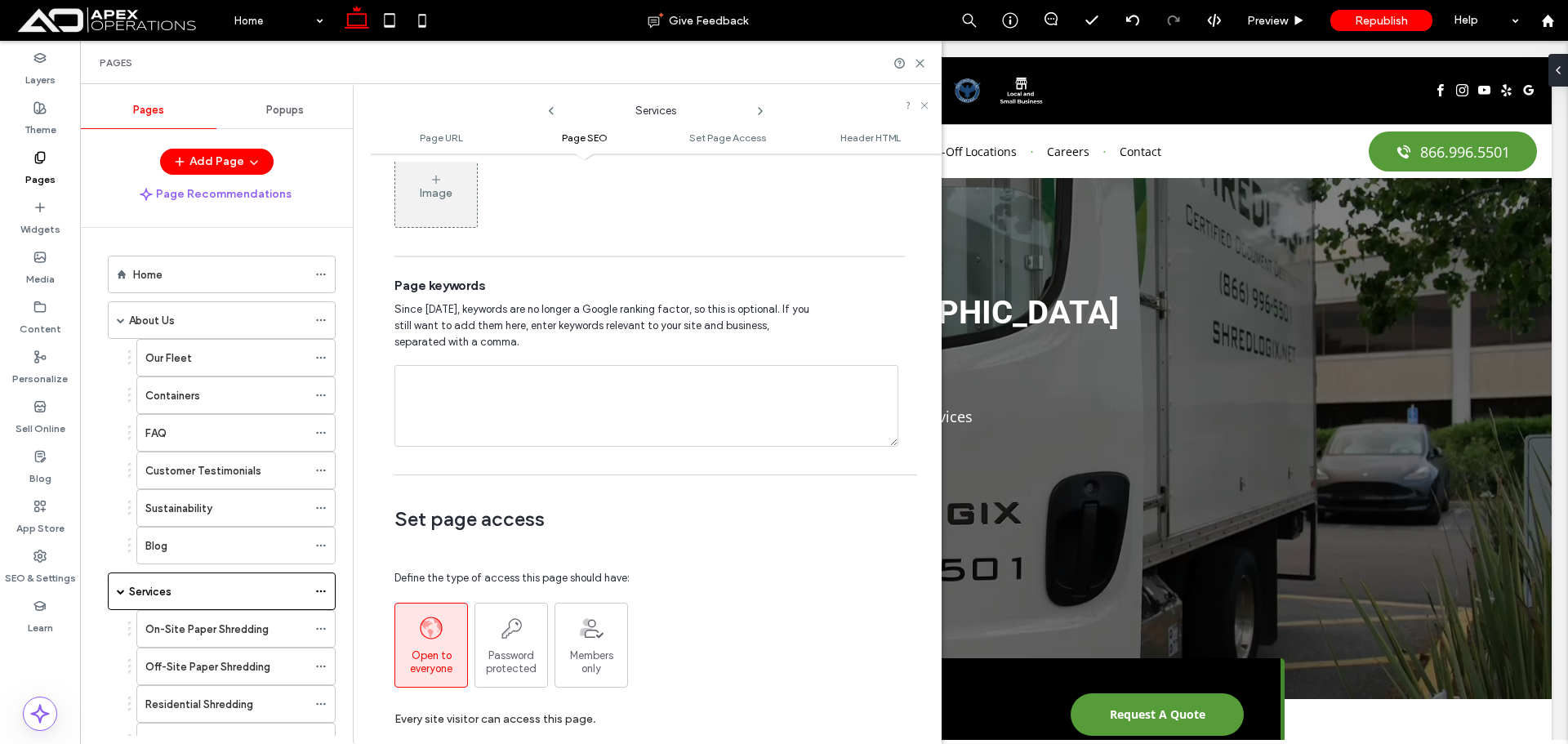
scroll to position [899, 0]
click at [536, 439] on textarea at bounding box center [646, 404] width 504 height 82
paste textarea "**********"
type textarea "**********"
click at [500, 402] on textarea "**********" at bounding box center [646, 404] width 504 height 82
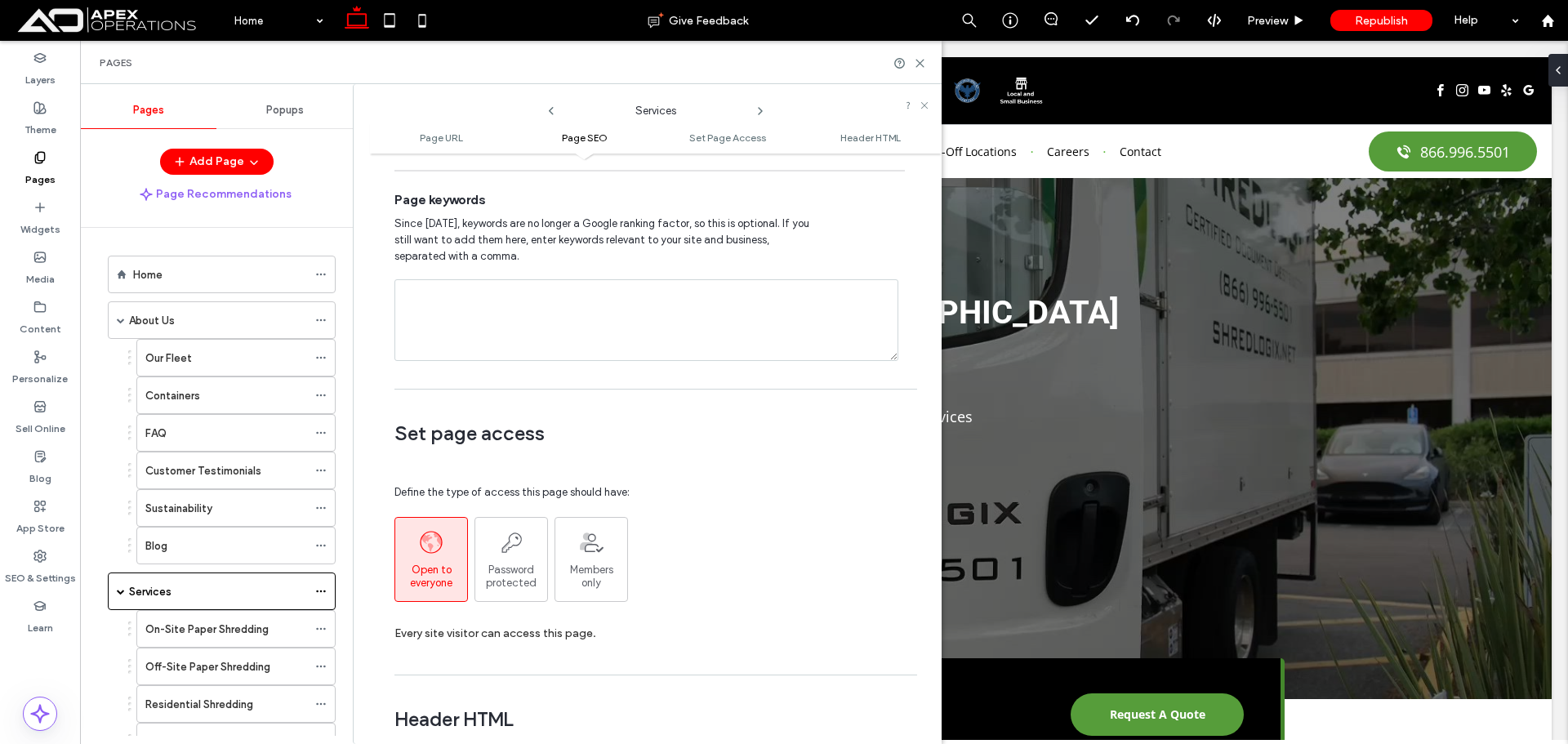
scroll to position [1226, 0]
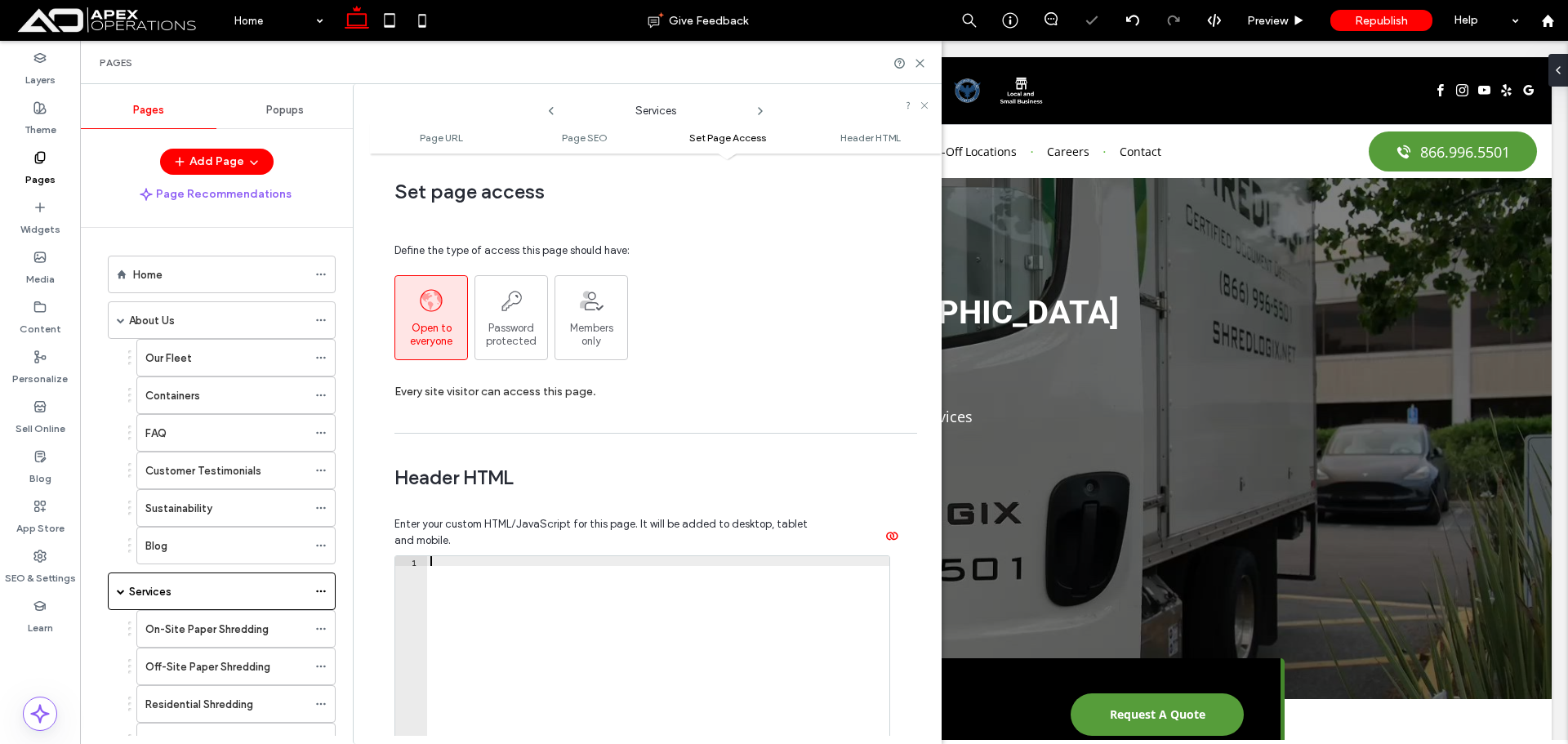
click at [536, 591] on div at bounding box center [658, 729] width 463 height 345
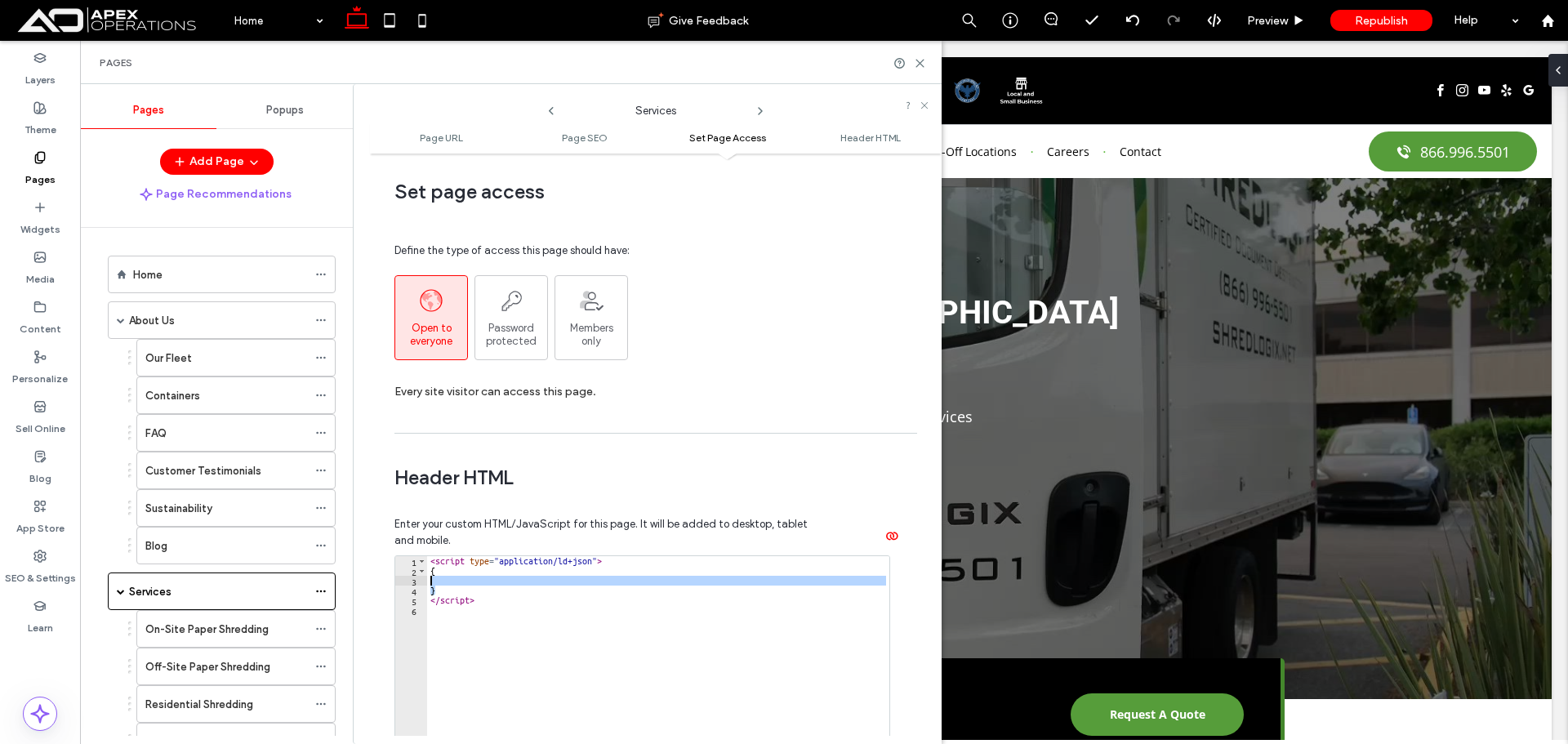
drag, startPoint x: 446, startPoint y: 595, endPoint x: 421, endPoint y: 578, distance: 30.2
click at [421, 578] on div "1 2 3 4 5 6 < script type = "application/ld+json" > { } </ script > XXXXXXXXXXX…" at bounding box center [642, 719] width 496 height 327
type textarea "*"
click at [434, 580] on div "< script type = "application/ld+json" > { } </ script >" at bounding box center [658, 719] width 463 height 325
drag, startPoint x: 445, startPoint y: 590, endPoint x: 428, endPoint y: 572, distance: 24.8
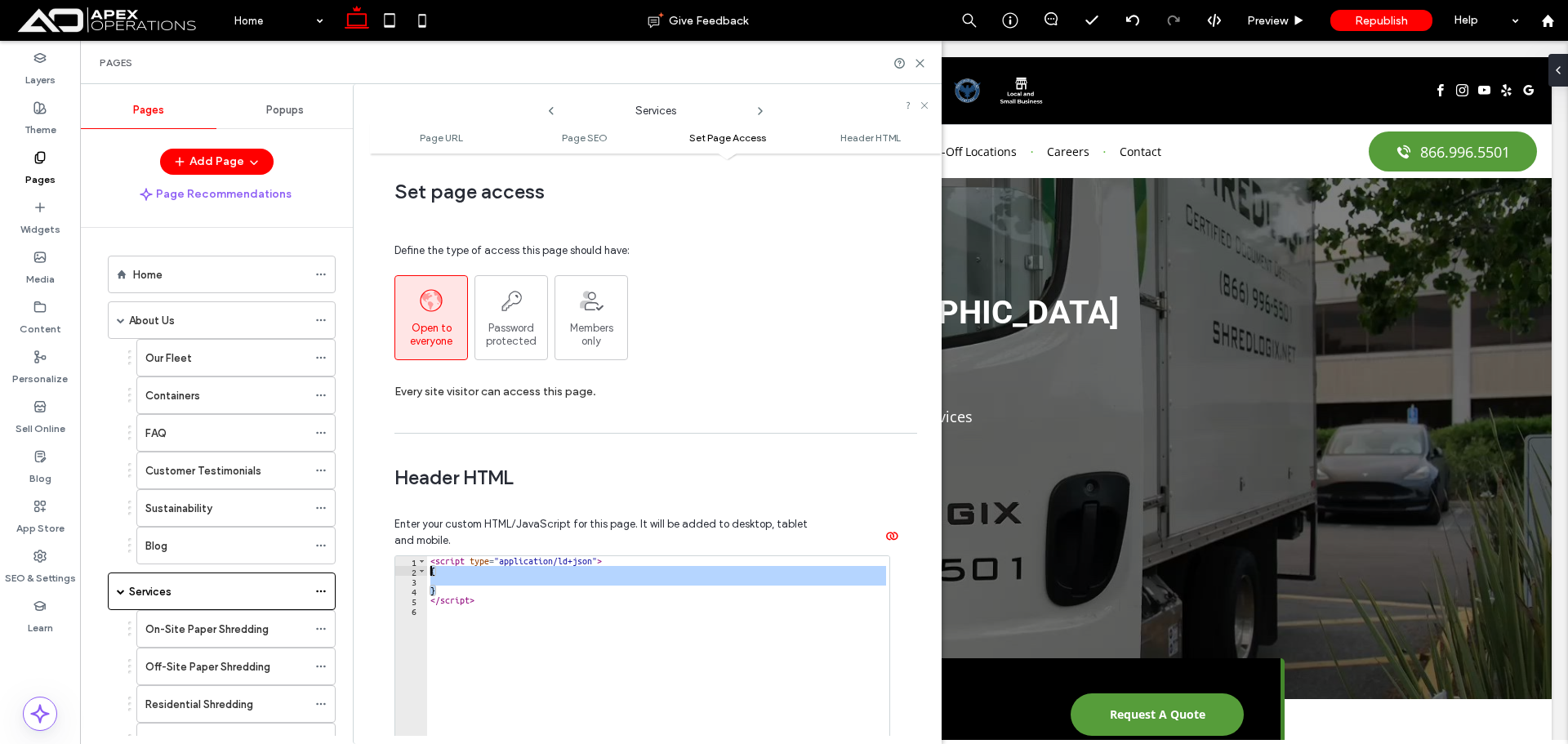
click at [428, 572] on div "< script type = "application/ld+json" > { } </ script >" at bounding box center [658, 729] width 463 height 345
paste textarea "Cursor at row 2"
type textarea "*"
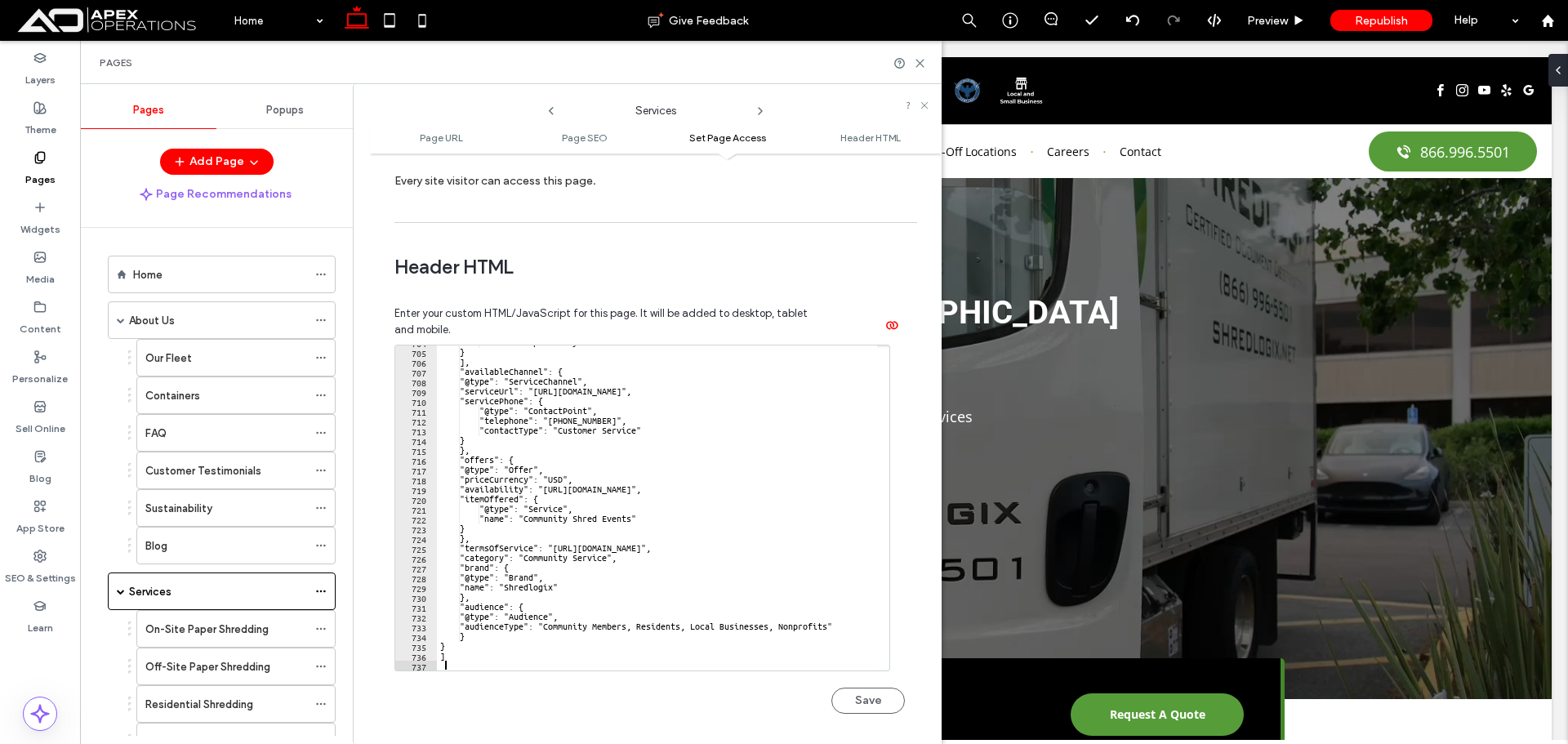
scroll to position [1506, 0]
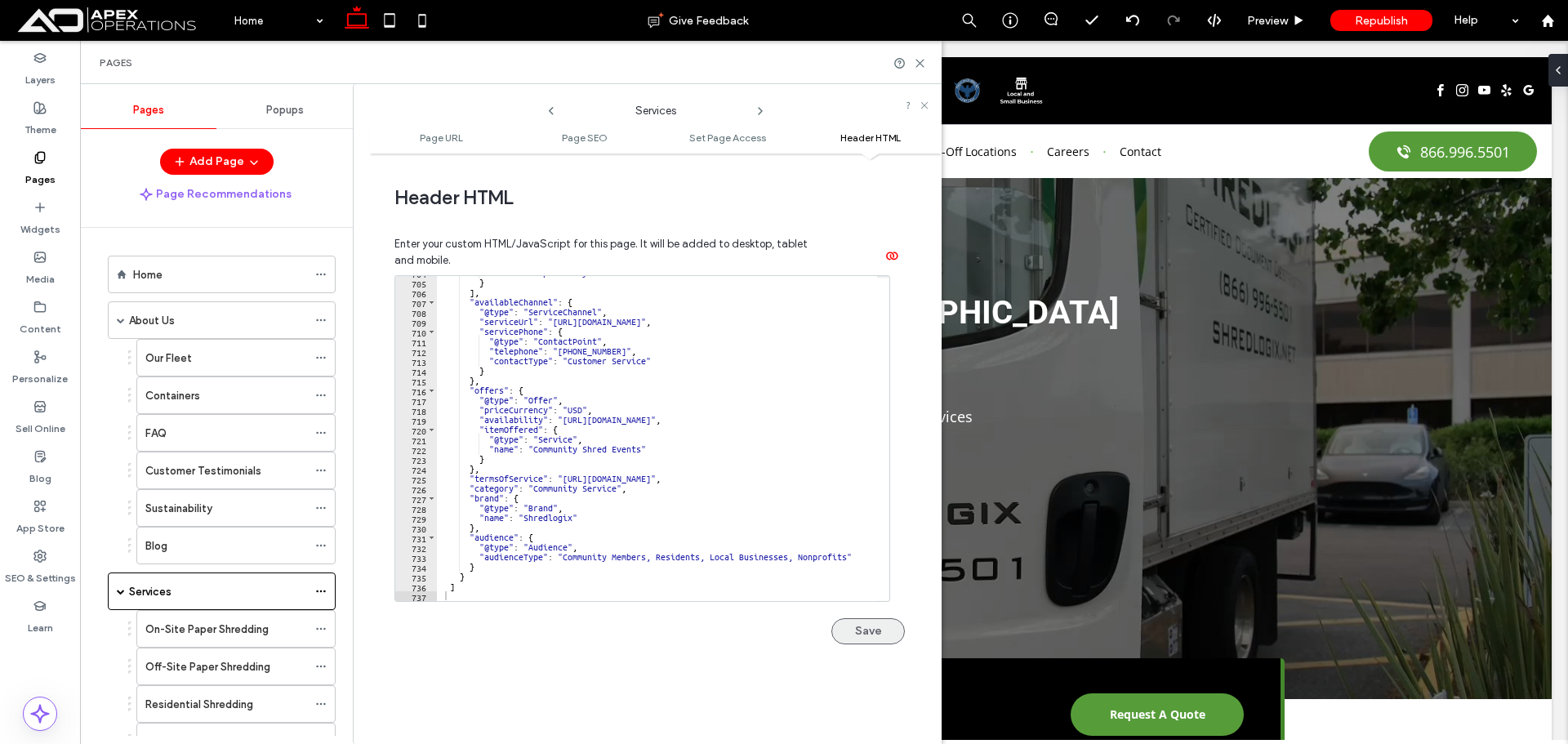
click at [866, 633] on button "Save" at bounding box center [868, 631] width 74 height 26
click at [315, 545] on icon at bounding box center [321, 545] width 12 height 12
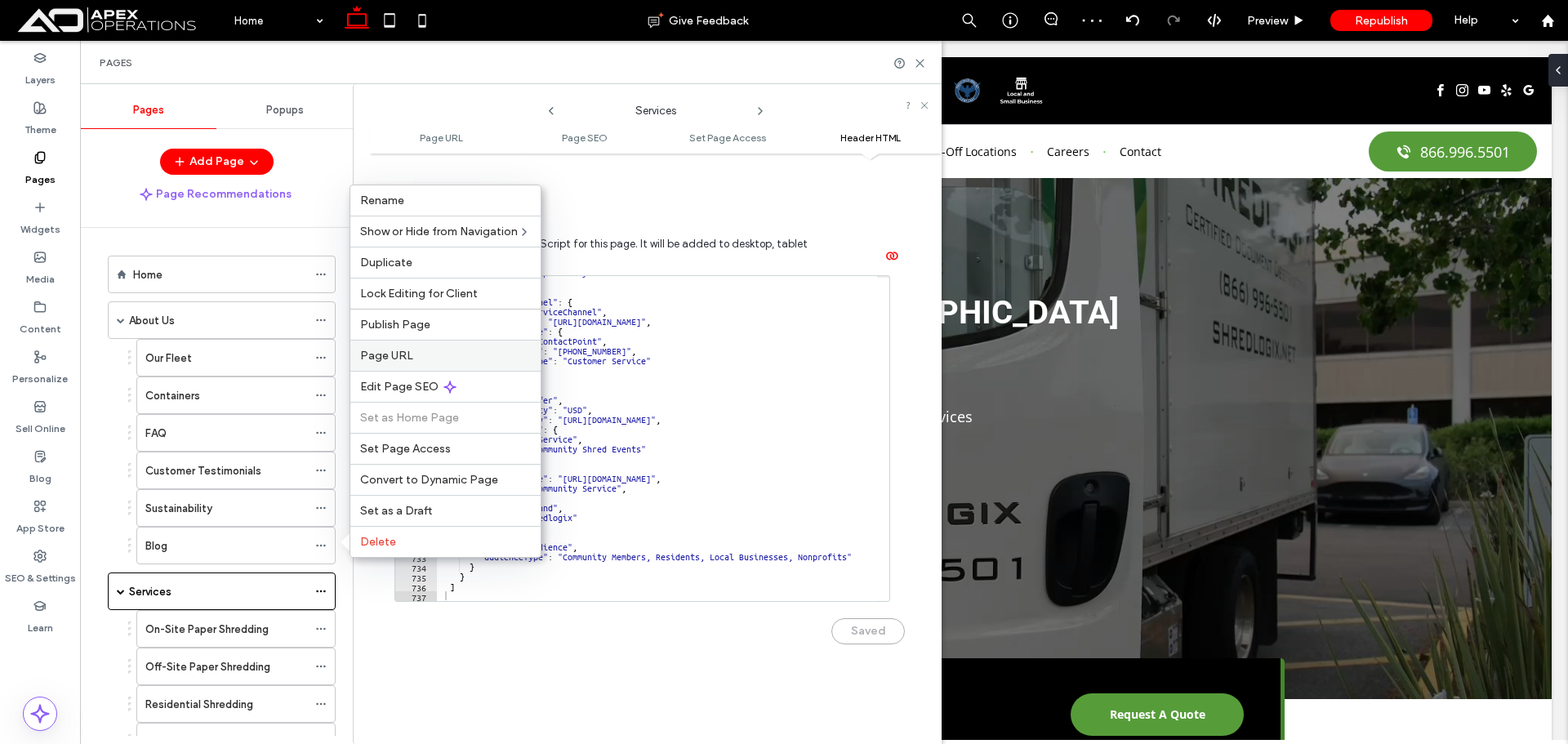
click at [400, 363] on div "Page URL" at bounding box center [446, 355] width 190 height 31
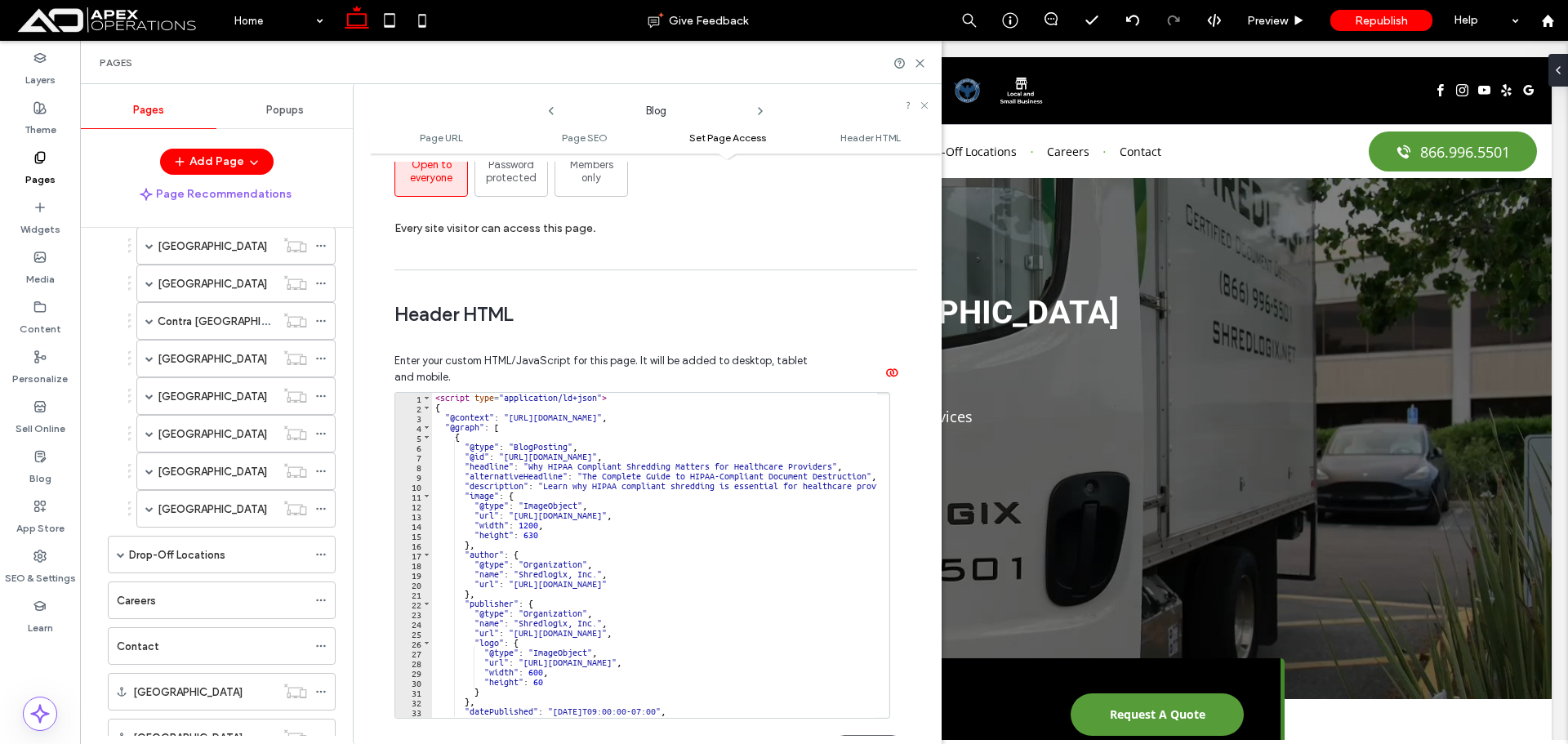
scroll to position [1086, 0]
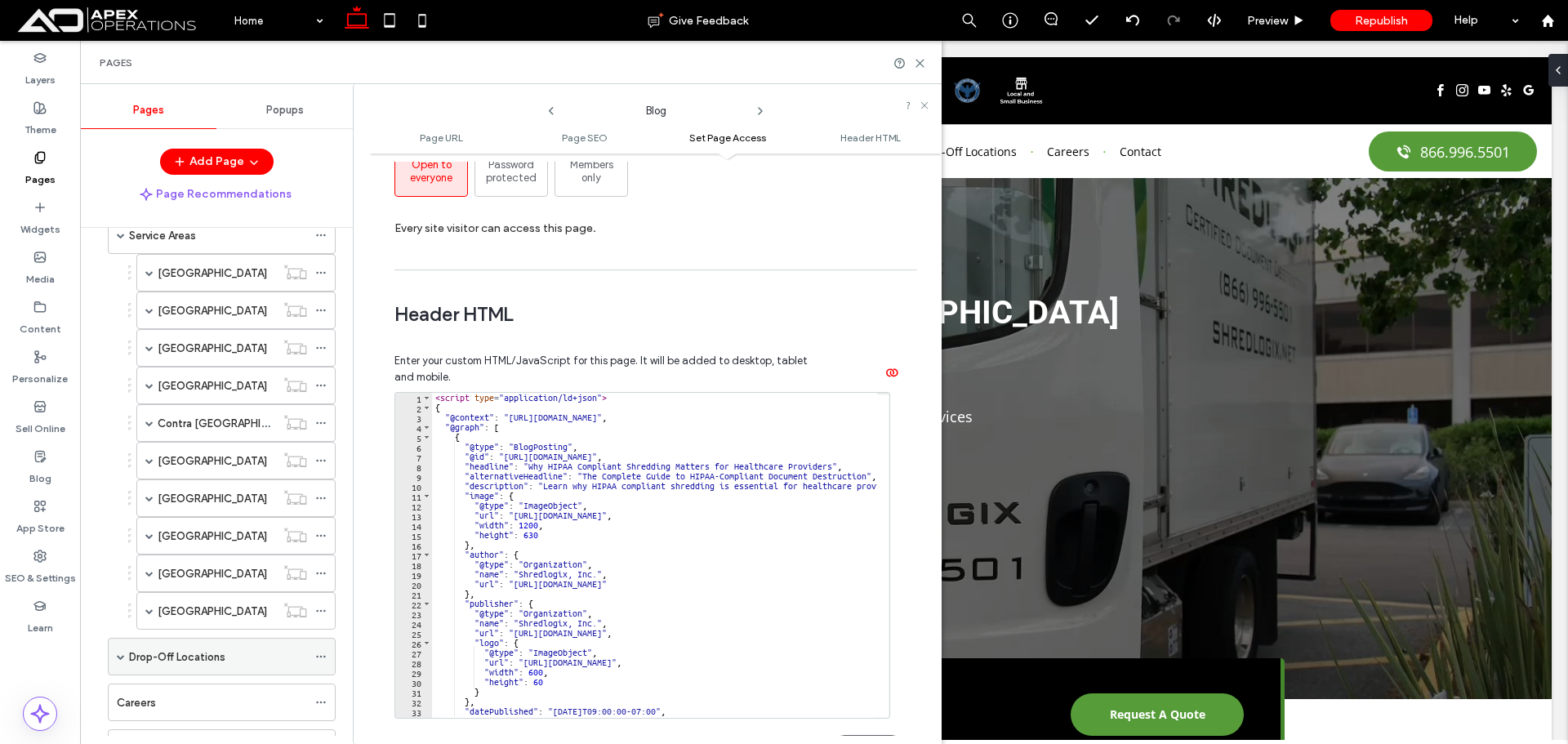
click at [123, 657] on span at bounding box center [120, 656] width 8 height 8
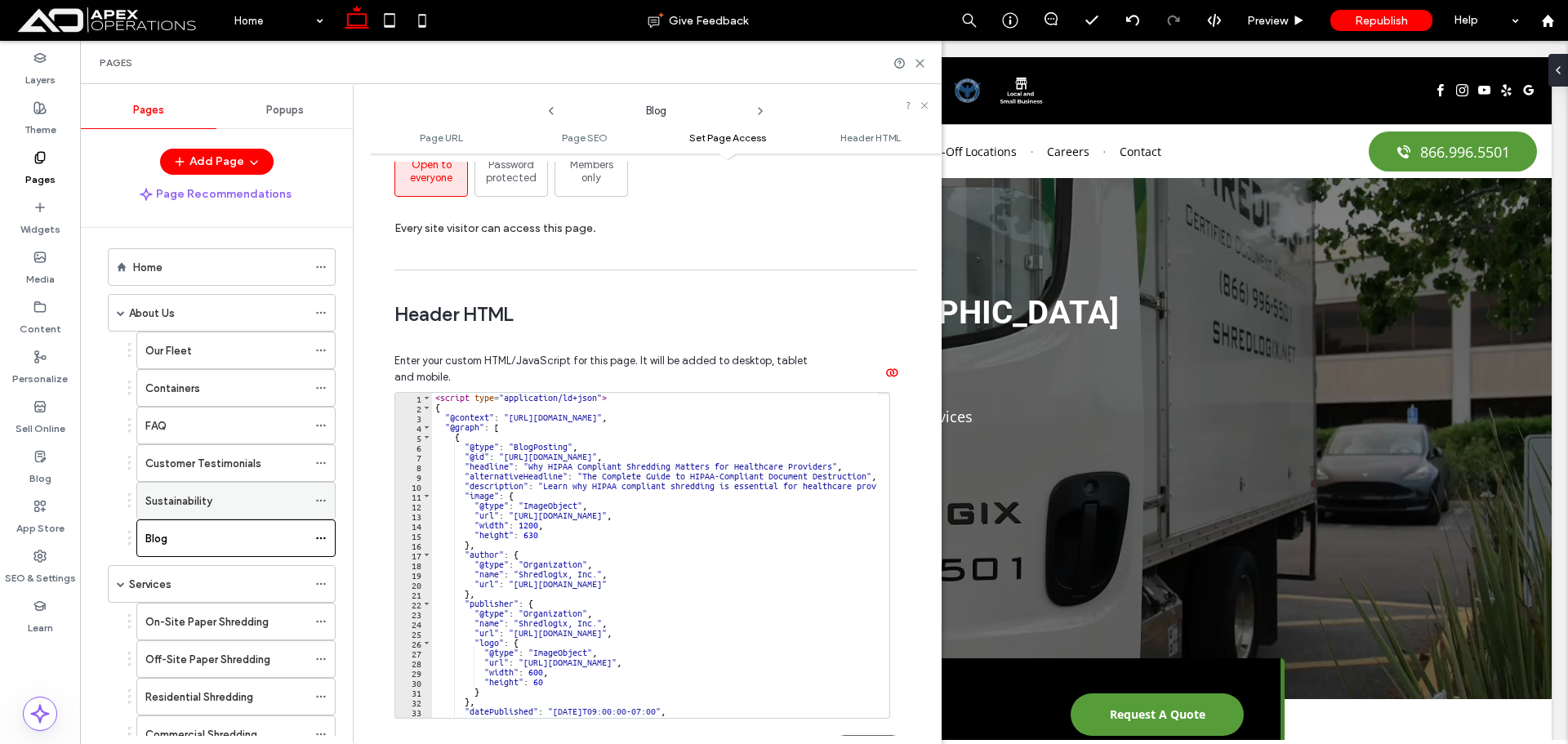
scroll to position [0, 0]
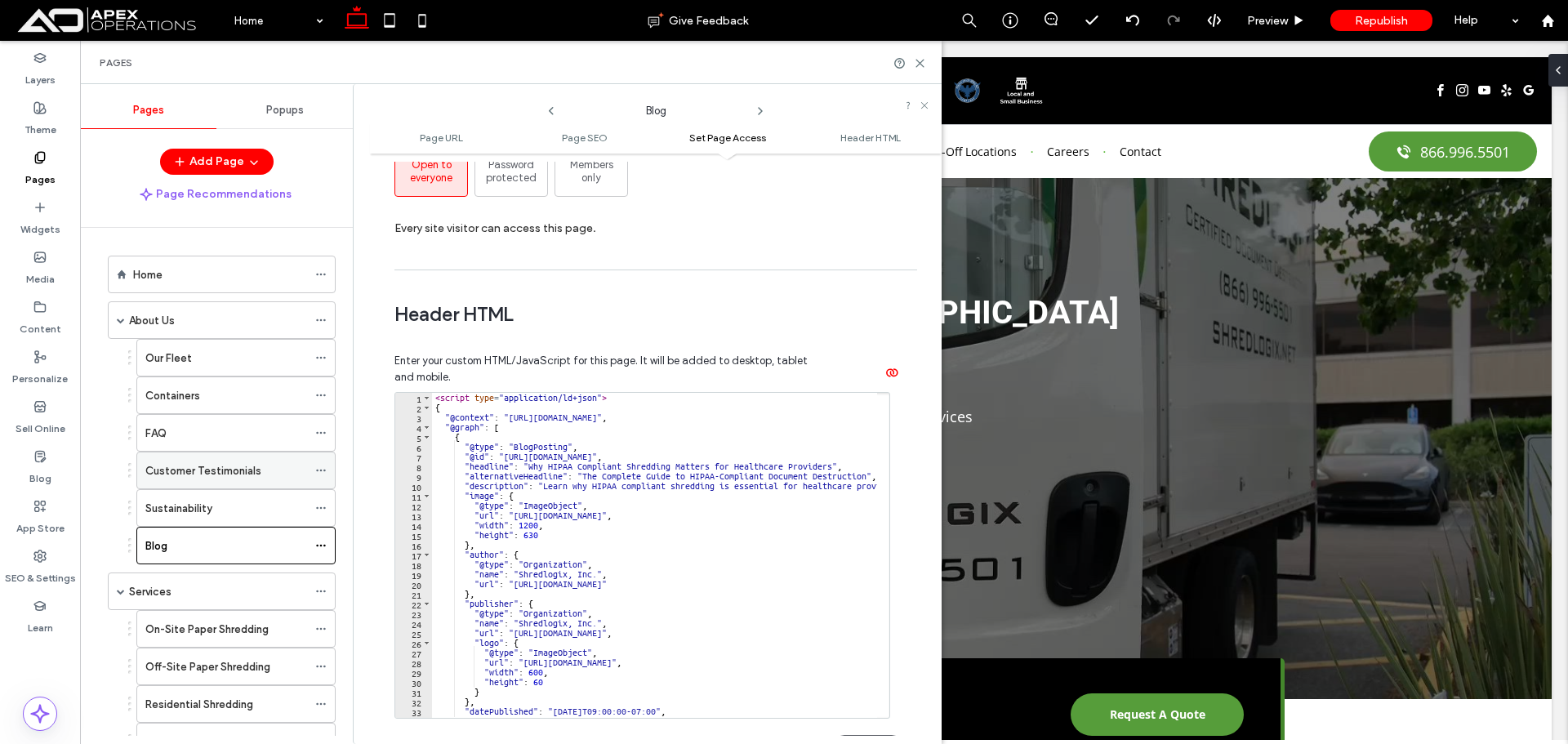
click at [323, 468] on icon at bounding box center [321, 470] width 12 height 12
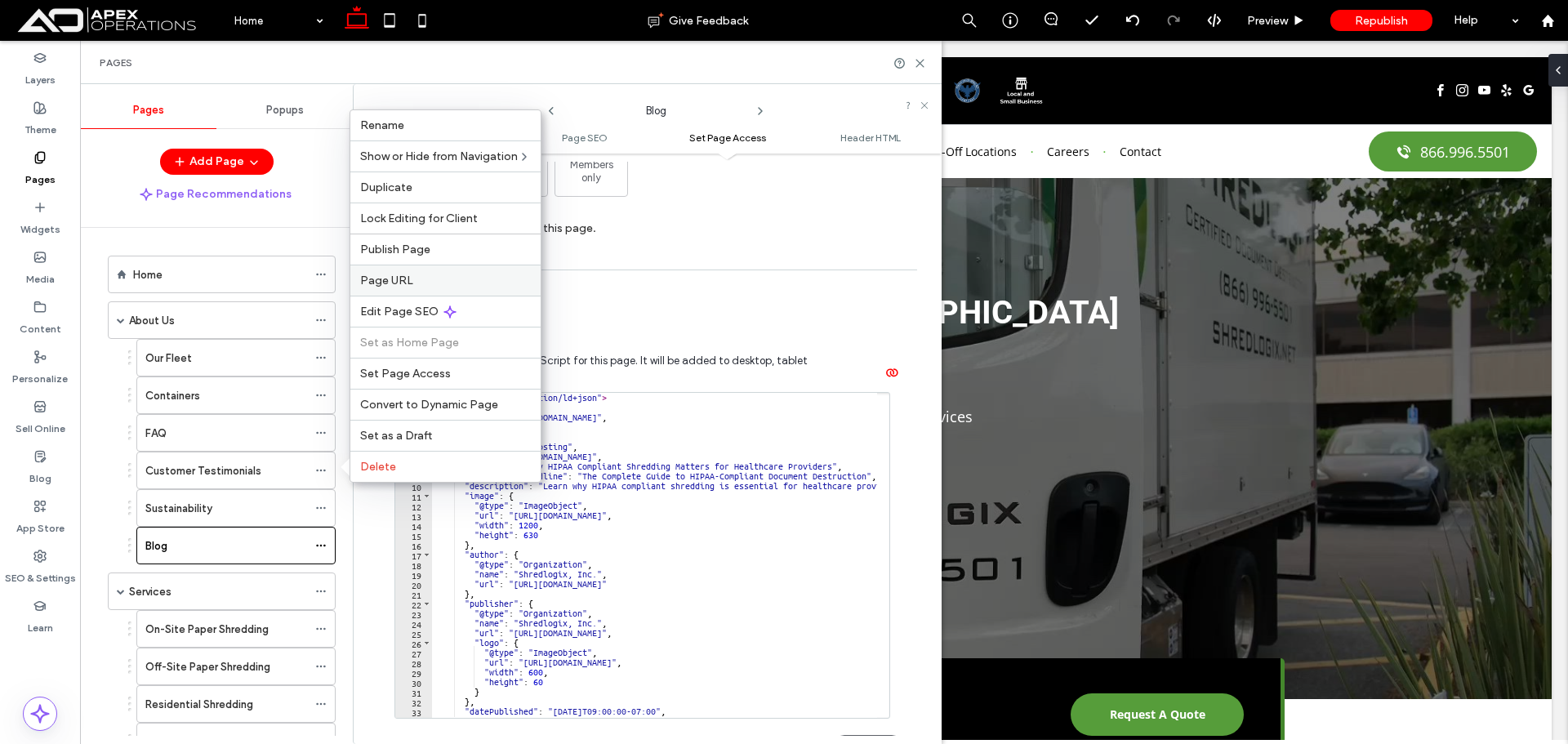
click at [429, 280] on label "Page URL" at bounding box center [446, 280] width 171 height 13
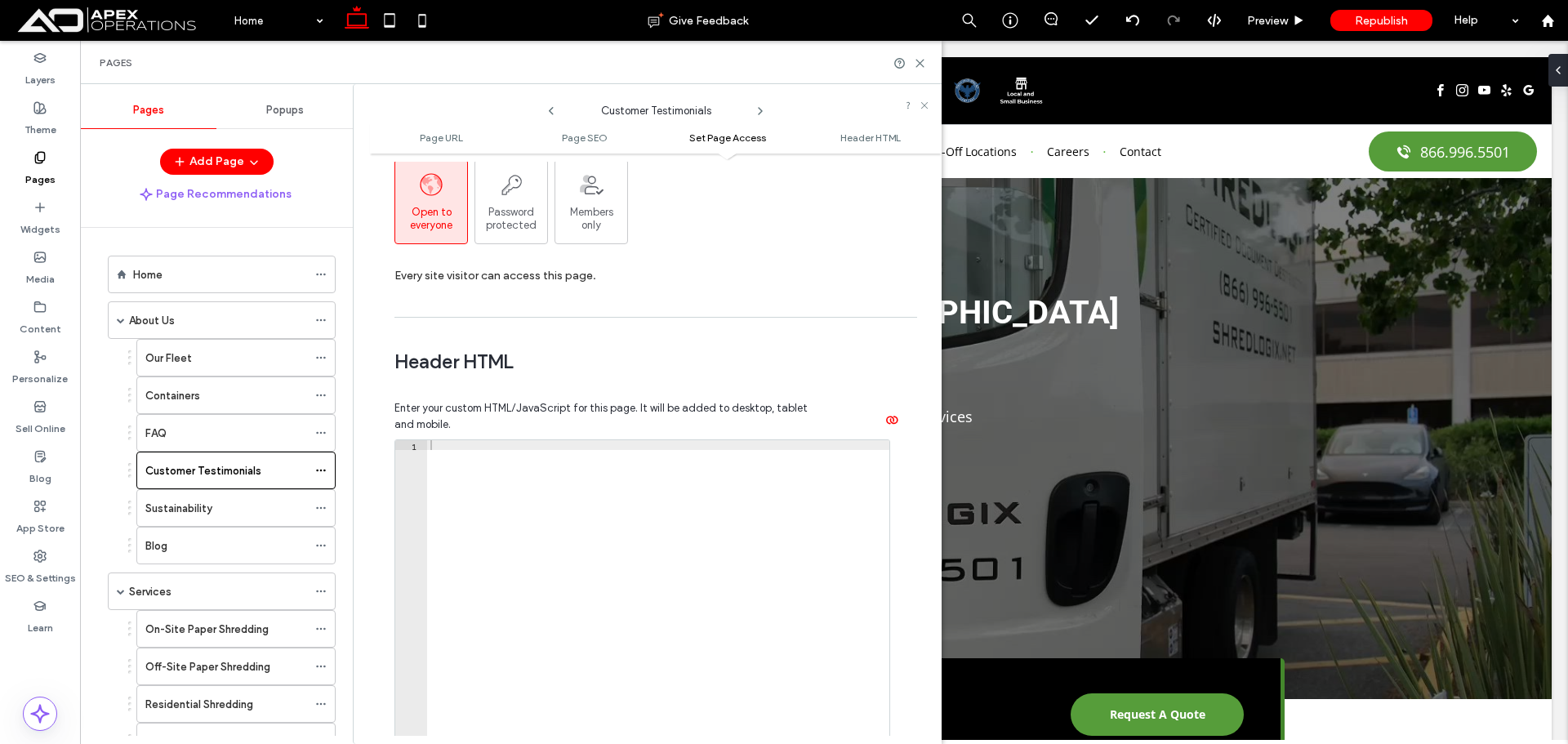
scroll to position [1388, 0]
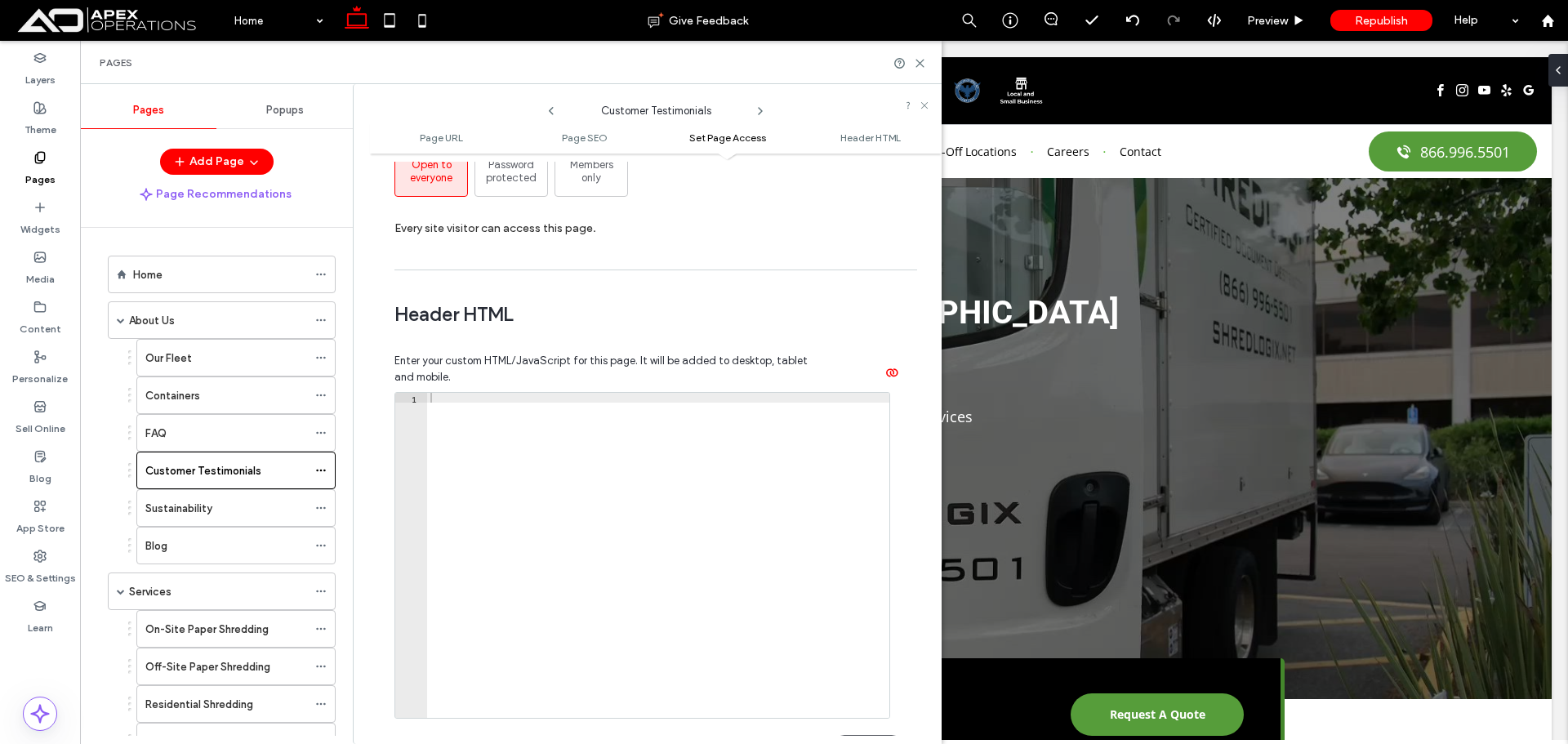
click at [586, 445] on div at bounding box center [658, 565] width 463 height 345
click at [429, 415] on div "< script type = "application/ld+json" > { } </ script >" at bounding box center [658, 565] width 463 height 345
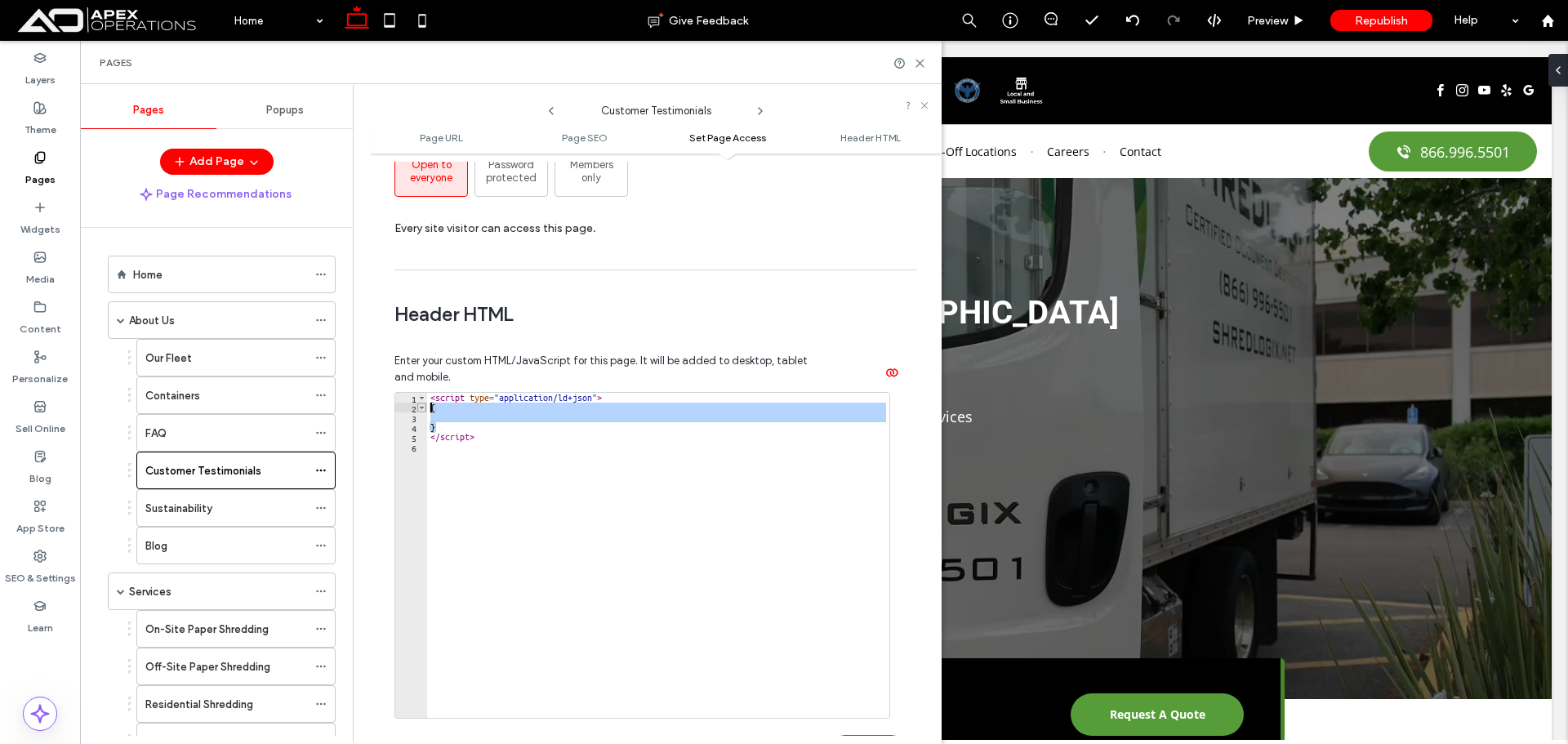
drag, startPoint x: 440, startPoint y: 427, endPoint x: 420, endPoint y: 411, distance: 25.6
click at [420, 411] on div "1 2 3 4 5 6 < script type = "application/ld+json" > { } </ script > XXXXXXXXXXX…" at bounding box center [642, 555] width 496 height 327
paste textarea "Cursor at row 2"
type textarea "*"
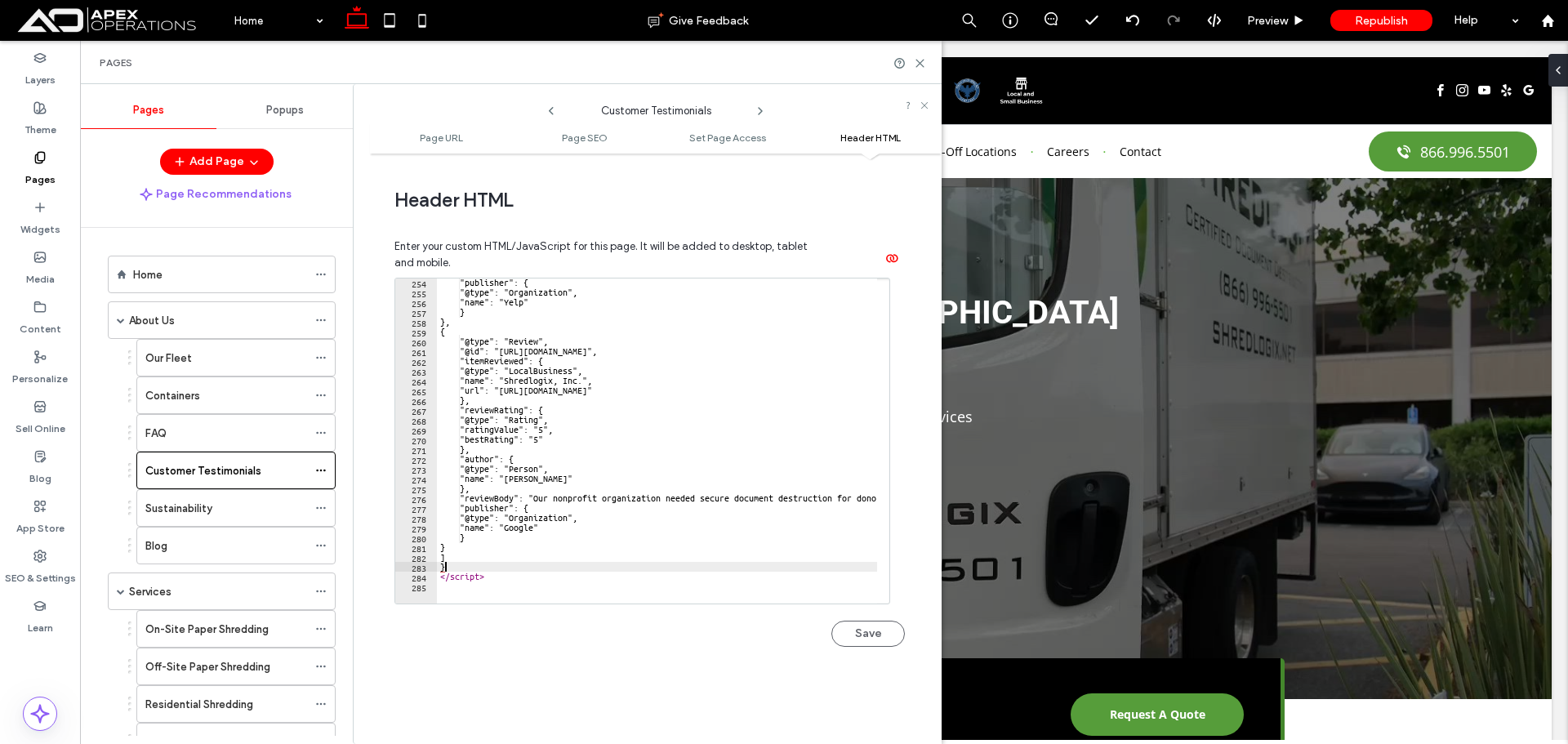
scroll to position [1506, 0]
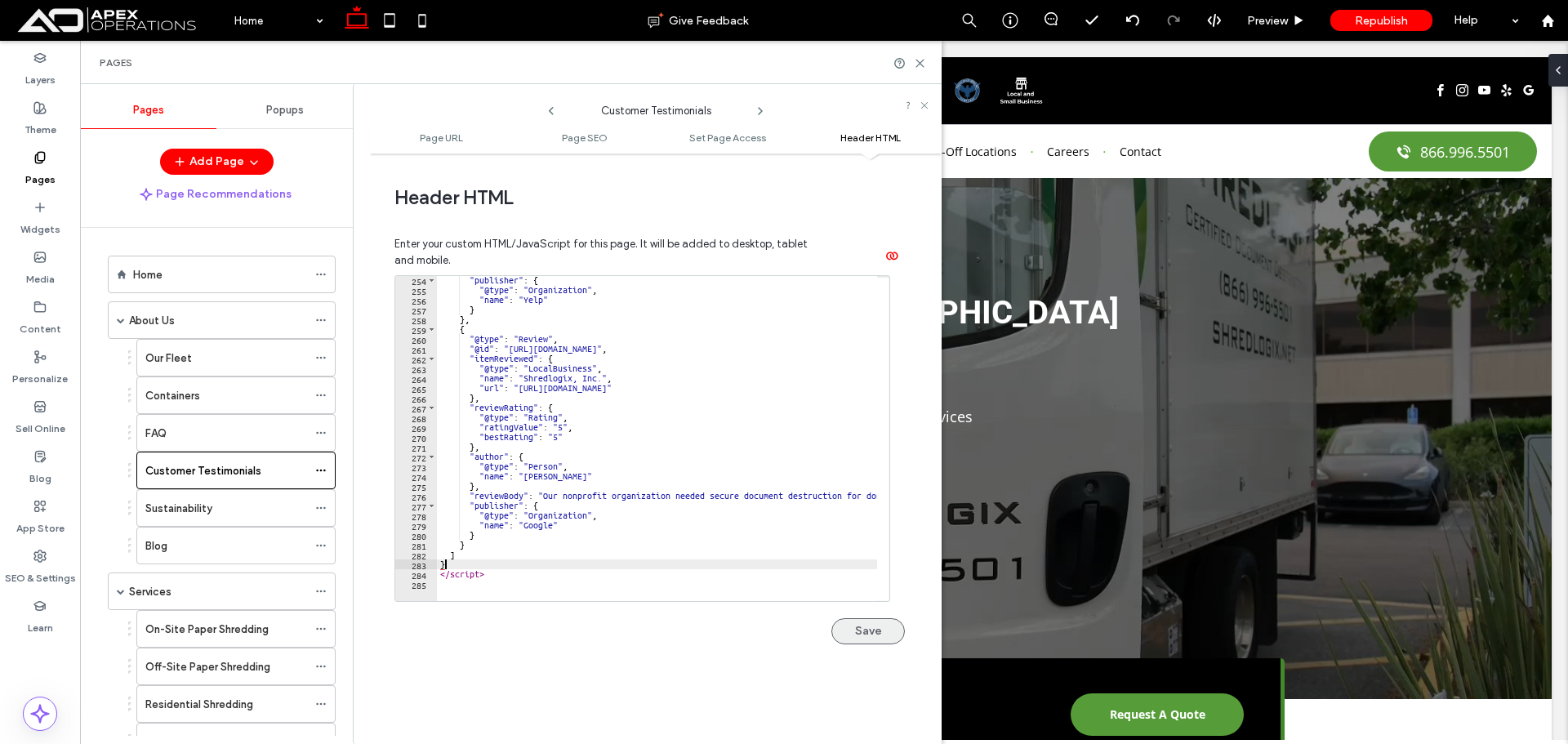
click at [847, 633] on button "Save" at bounding box center [868, 631] width 74 height 26
click at [259, 512] on div "Sustainability" at bounding box center [226, 508] width 162 height 17
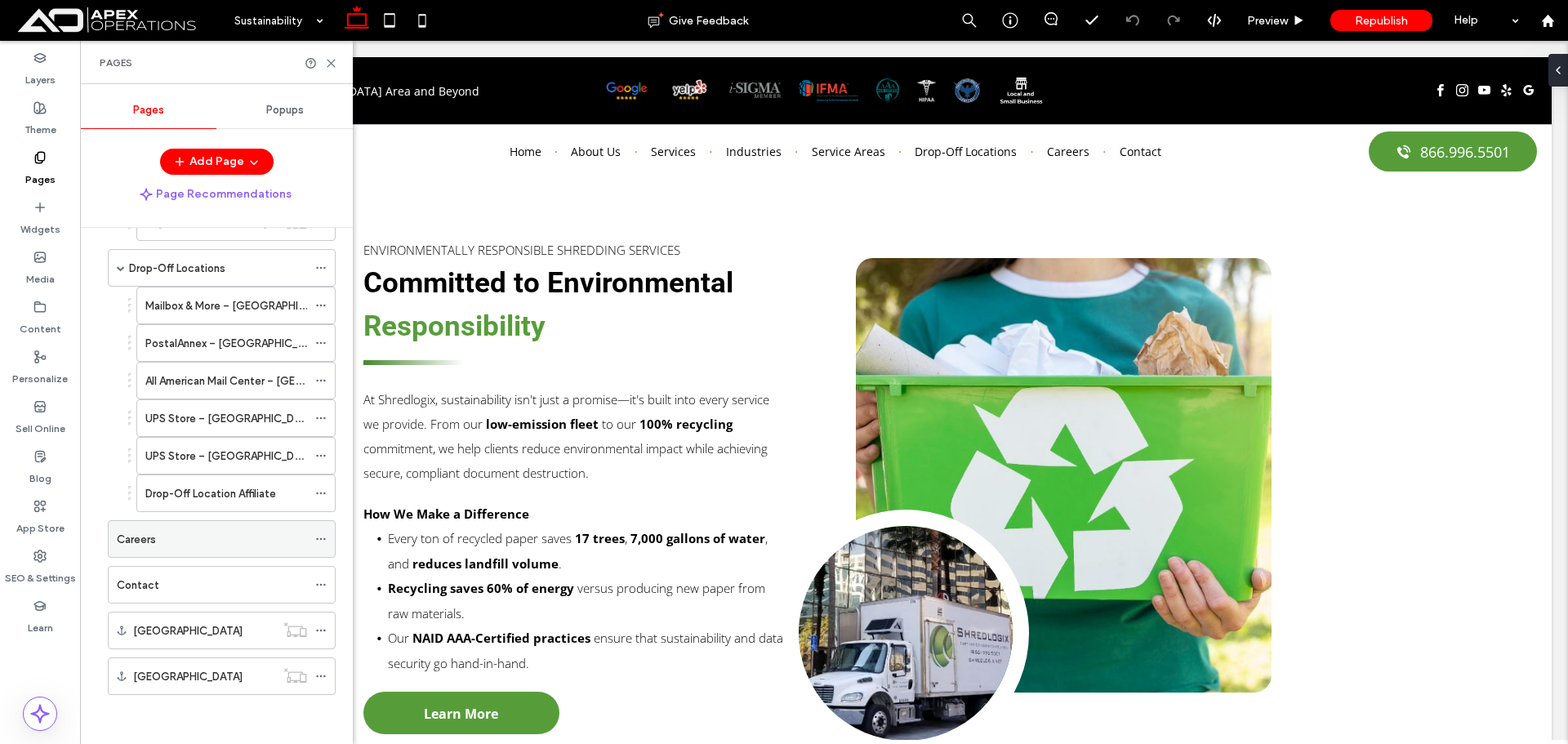
scroll to position [1394, 0]
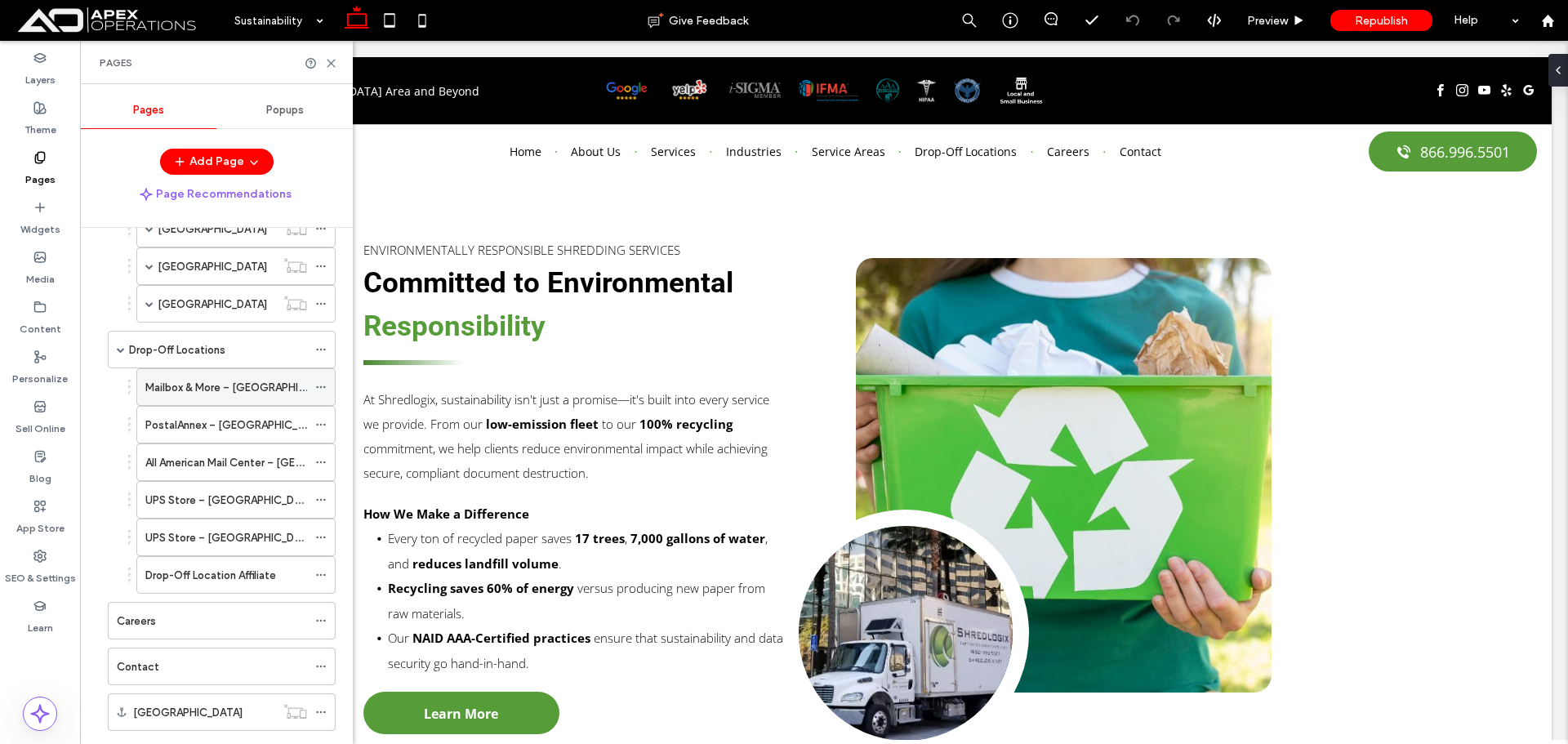
click at [246, 389] on label "Mailbox & More – San Jose, CA" at bounding box center [300, 387] width 310 height 29
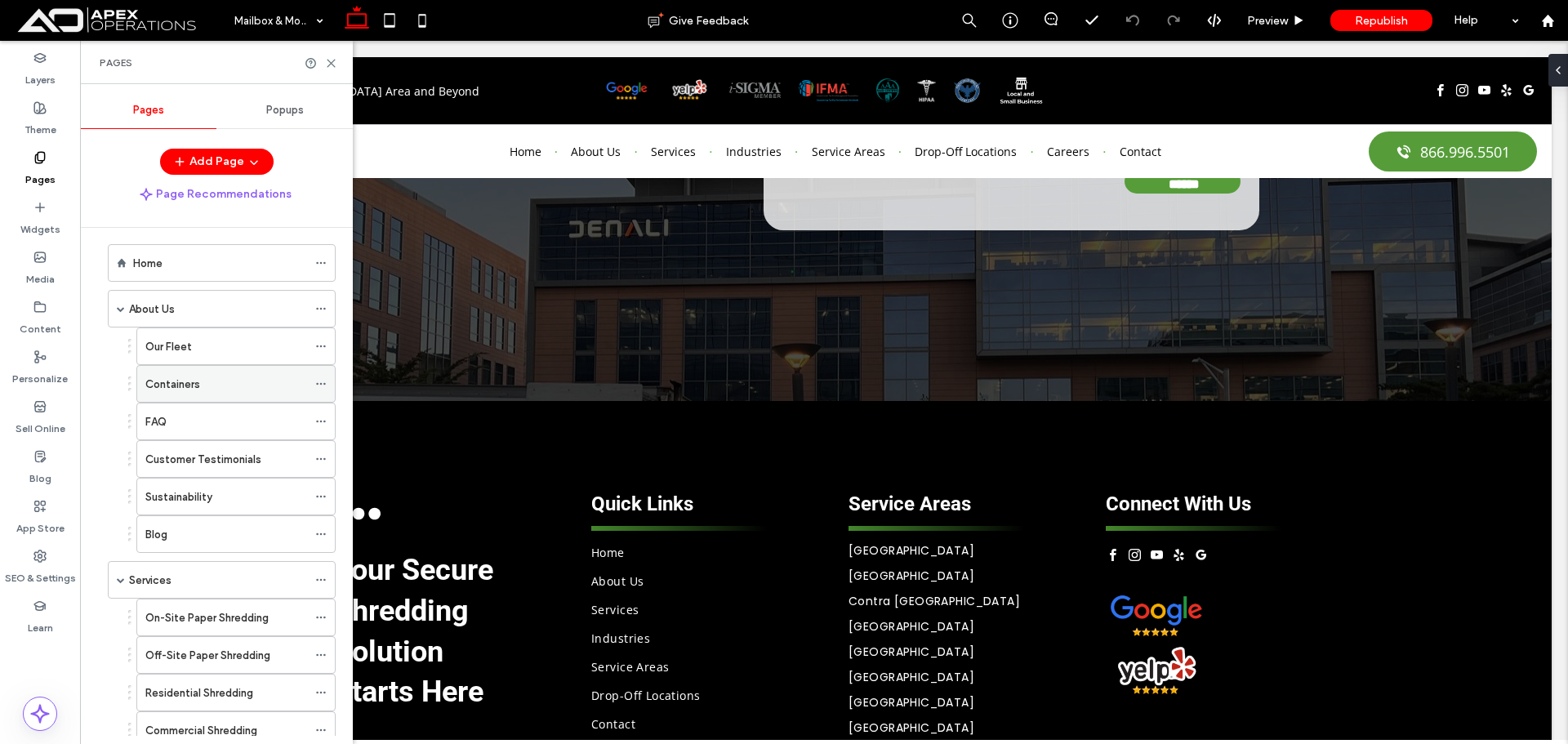
scroll to position [82, 0]
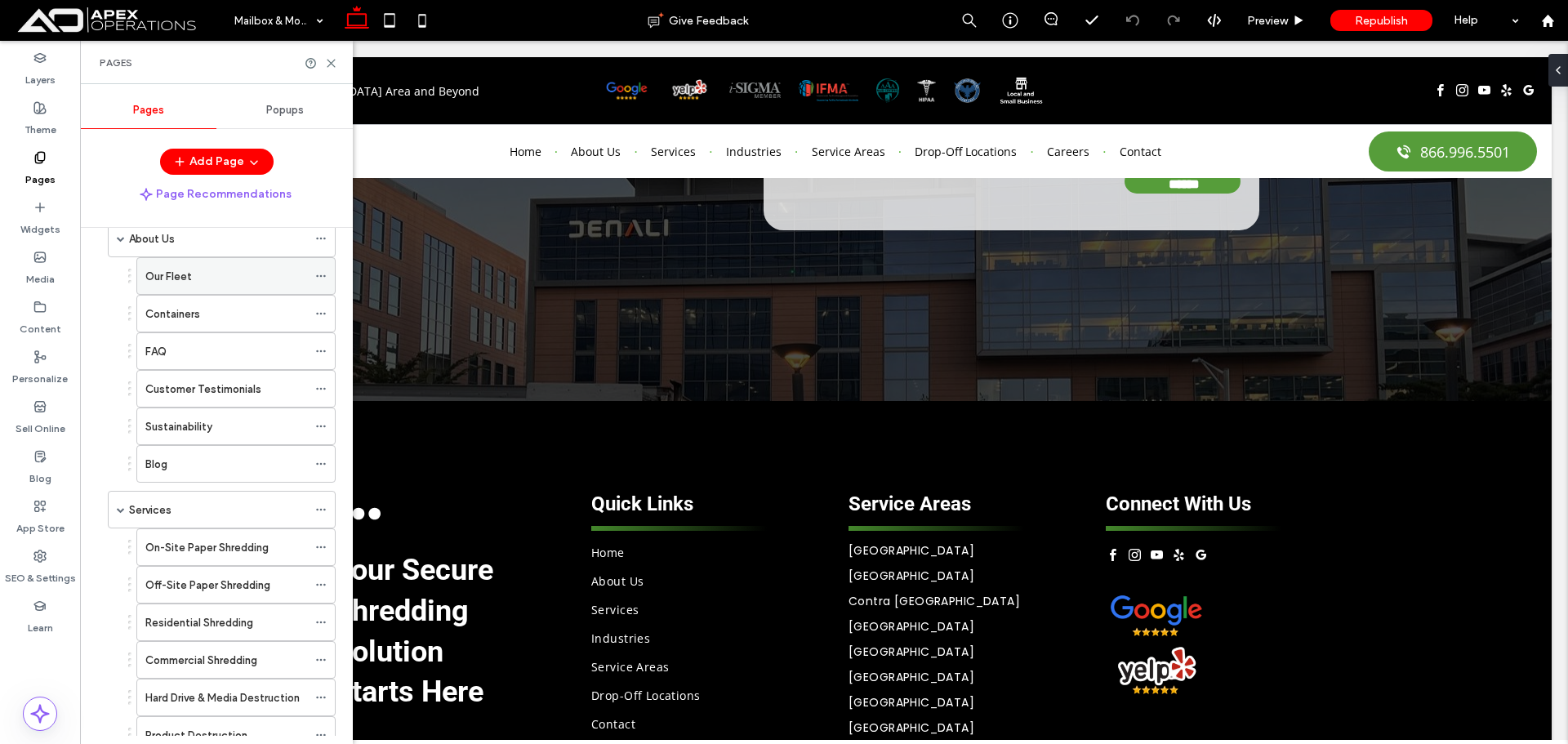
click at [227, 274] on div "Our Fleet" at bounding box center [226, 276] width 162 height 17
click at [223, 326] on div "Containers" at bounding box center [226, 314] width 162 height 36
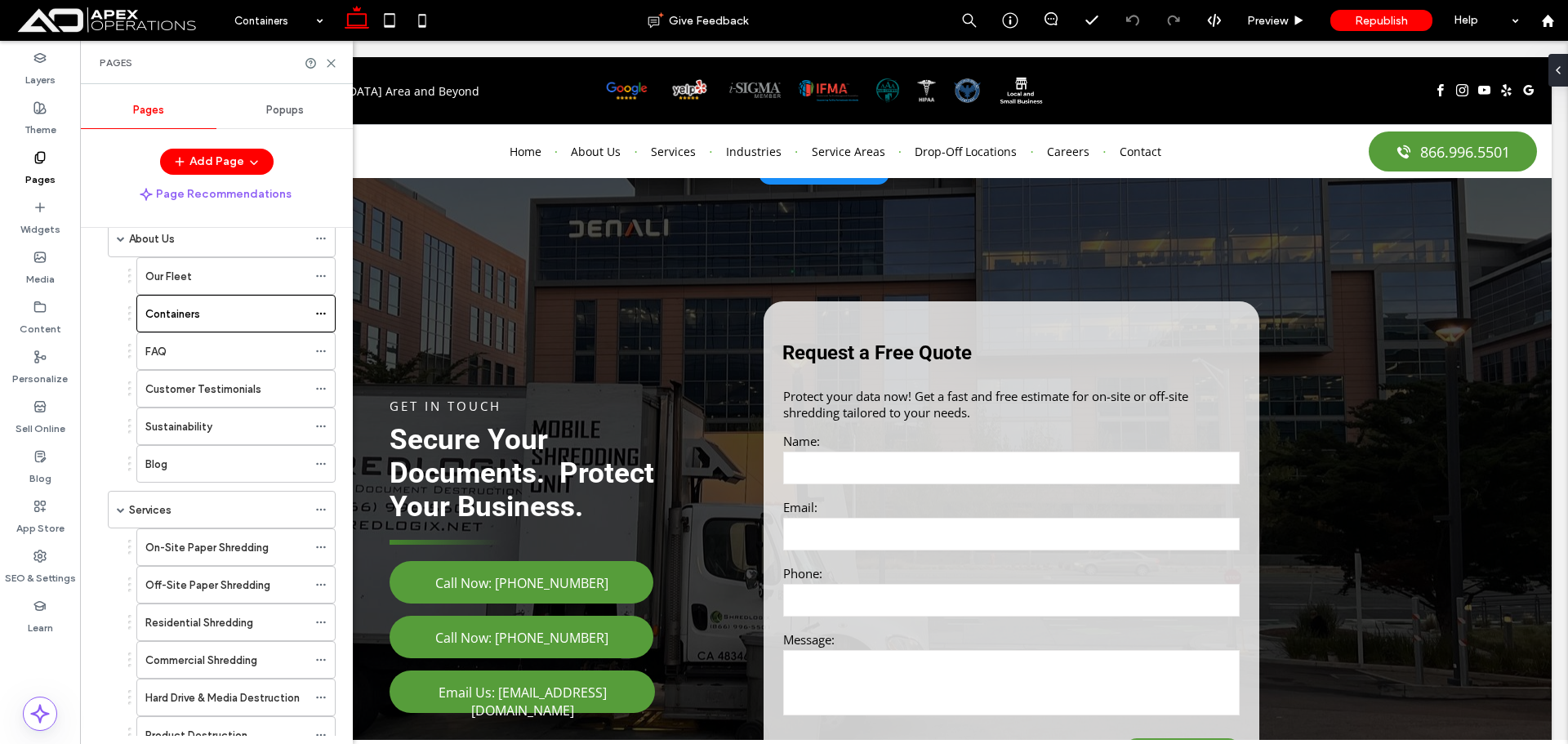
scroll to position [2941, 0]
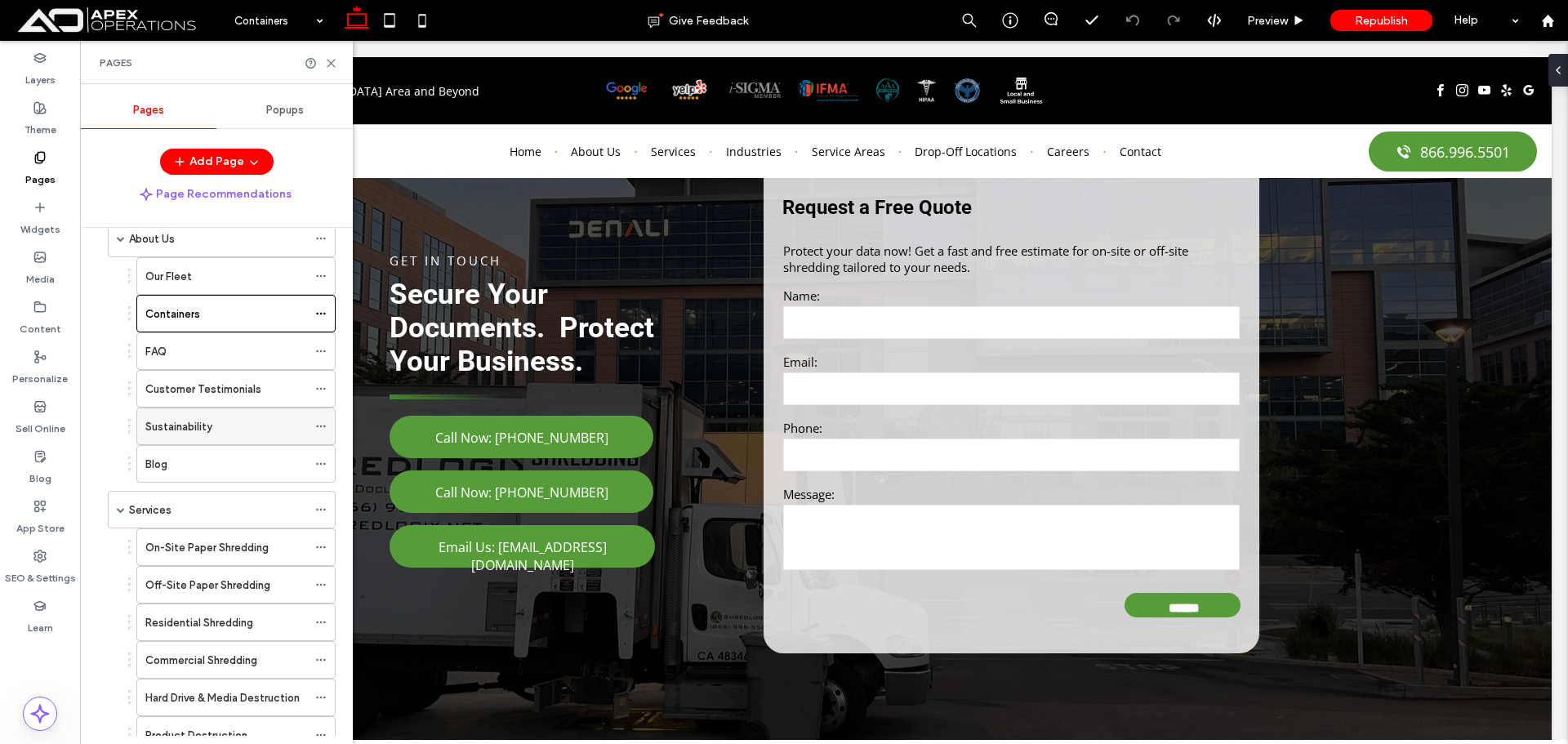
click at [249, 410] on div "Sustainability" at bounding box center [226, 427] width 162 height 36
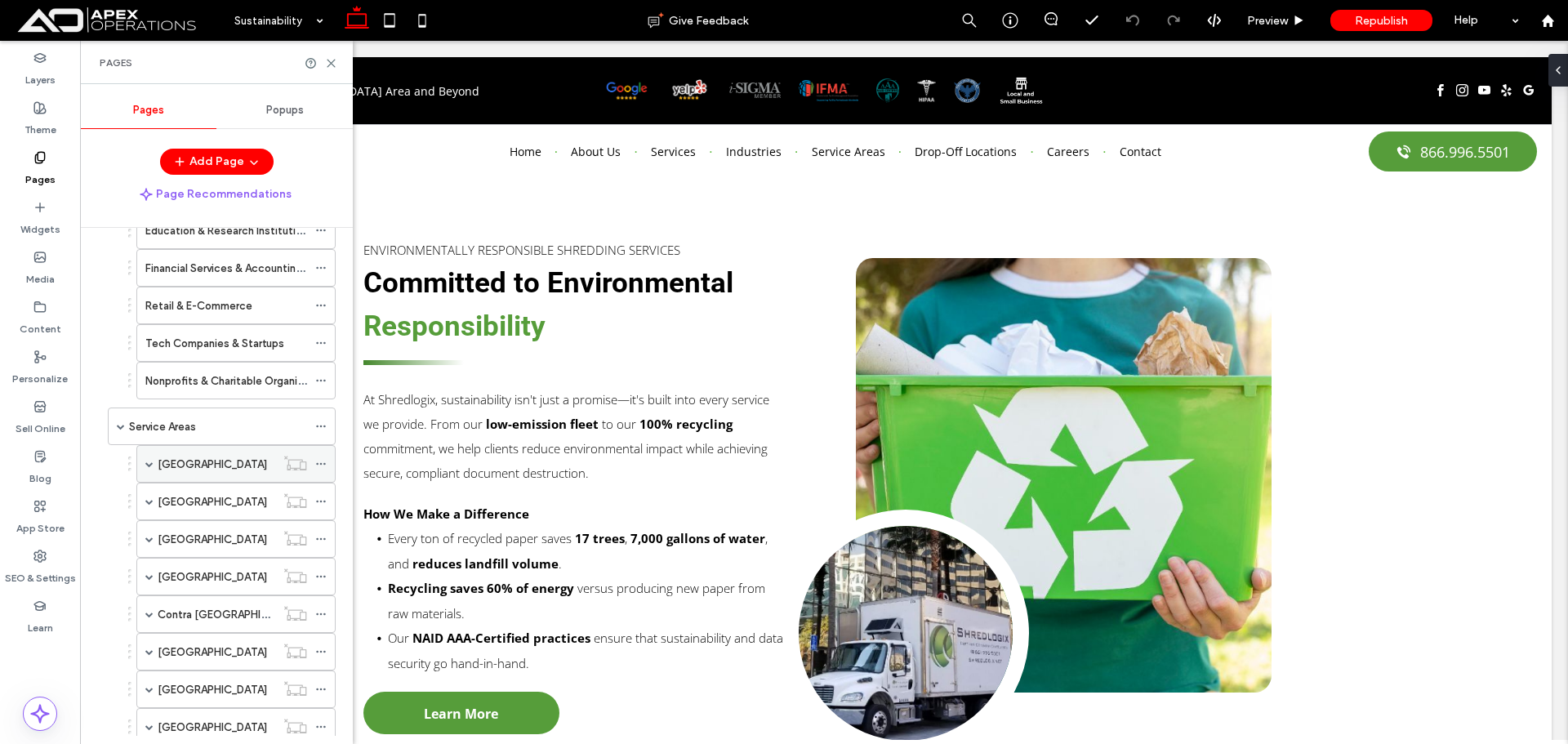
scroll to position [899, 0]
click at [58, 465] on div "Blog" at bounding box center [40, 467] width 80 height 49
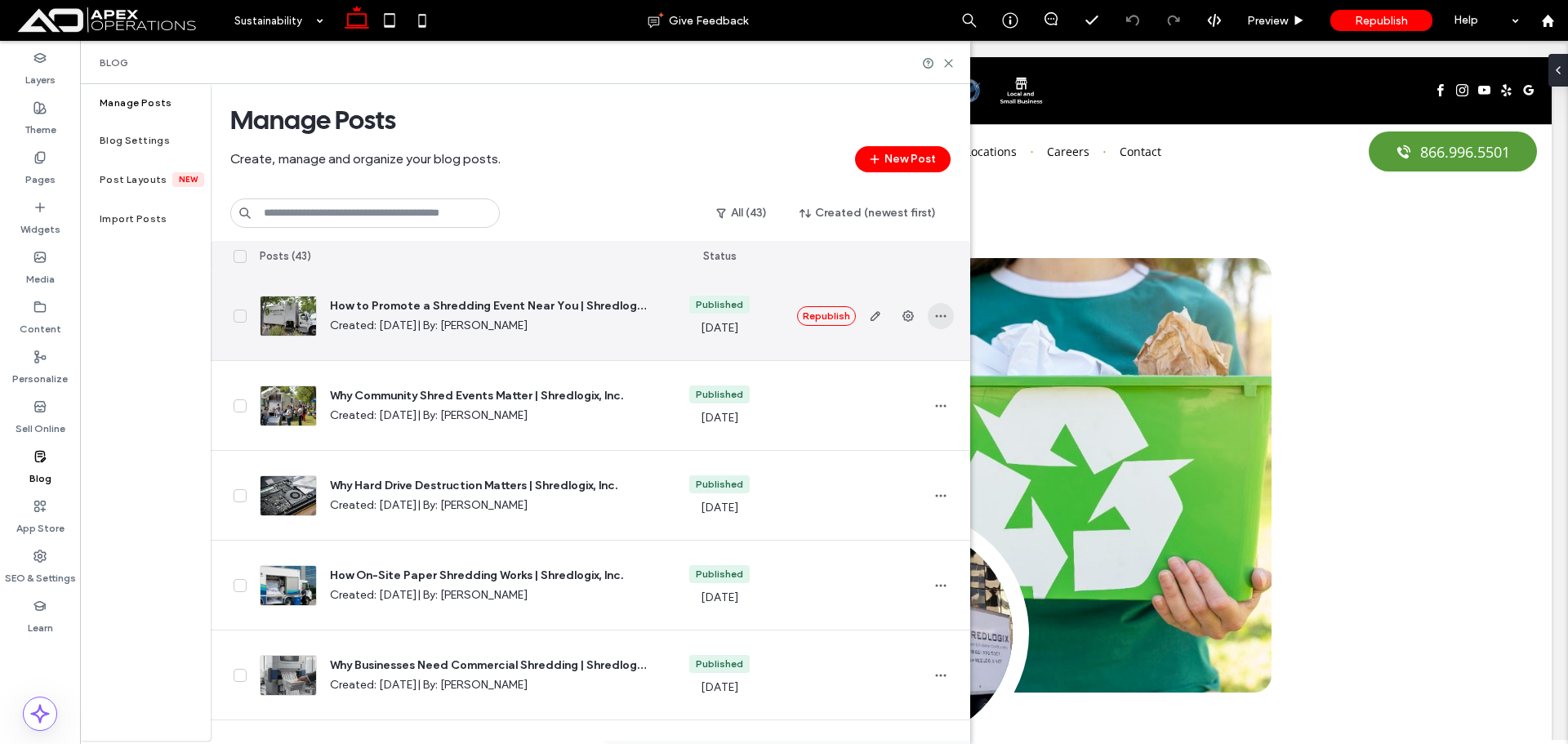
click at [946, 319] on icon "button" at bounding box center [941, 316] width 13 height 13
click at [752, 310] on div "Published Oct 13, 2025" at bounding box center [719, 315] width 94 height 89
click at [867, 313] on span "button" at bounding box center [875, 315] width 26 height 26
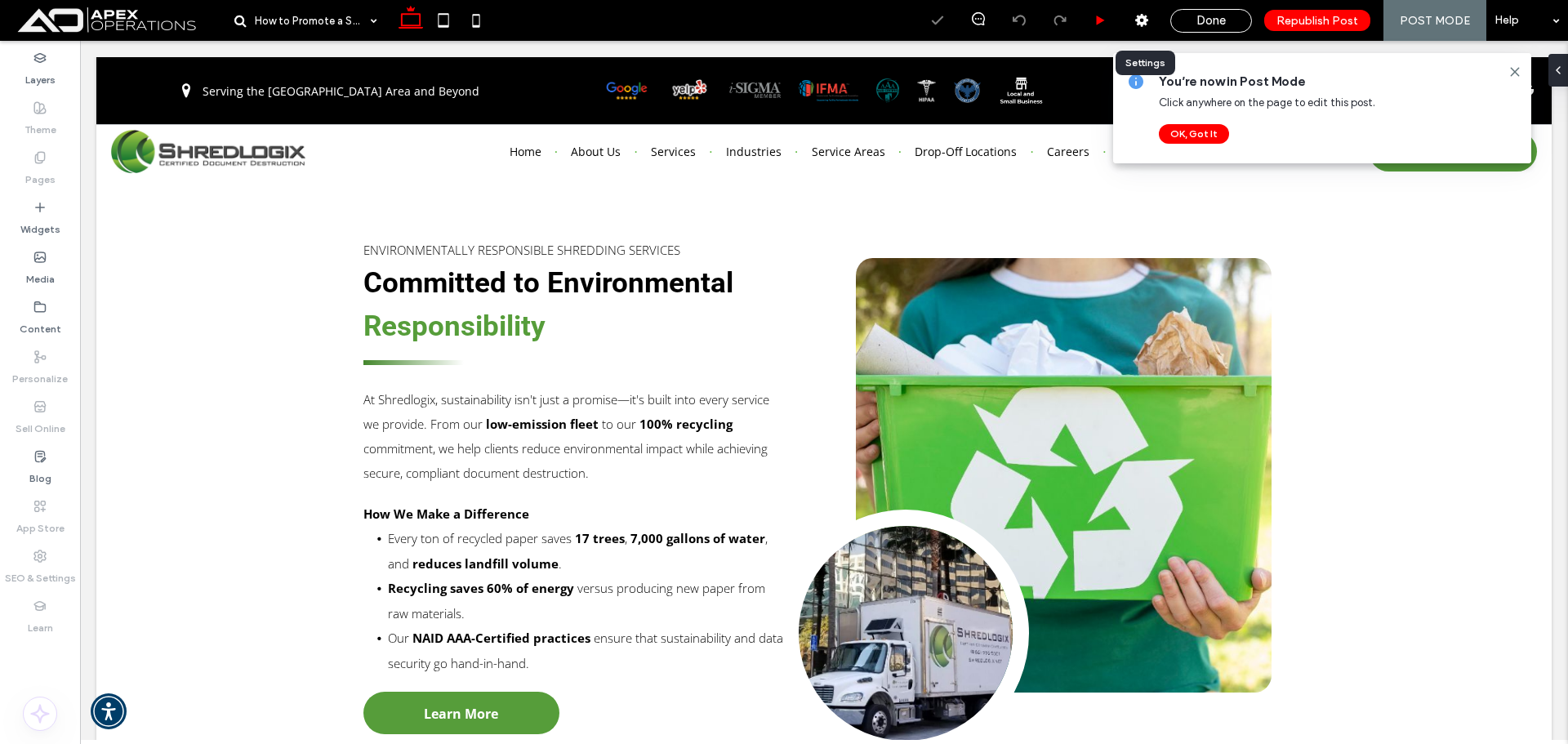
drag, startPoint x: 1143, startPoint y: 21, endPoint x: 1112, endPoint y: 22, distance: 31.0
click at [1144, 21] on icon at bounding box center [1142, 21] width 16 height 16
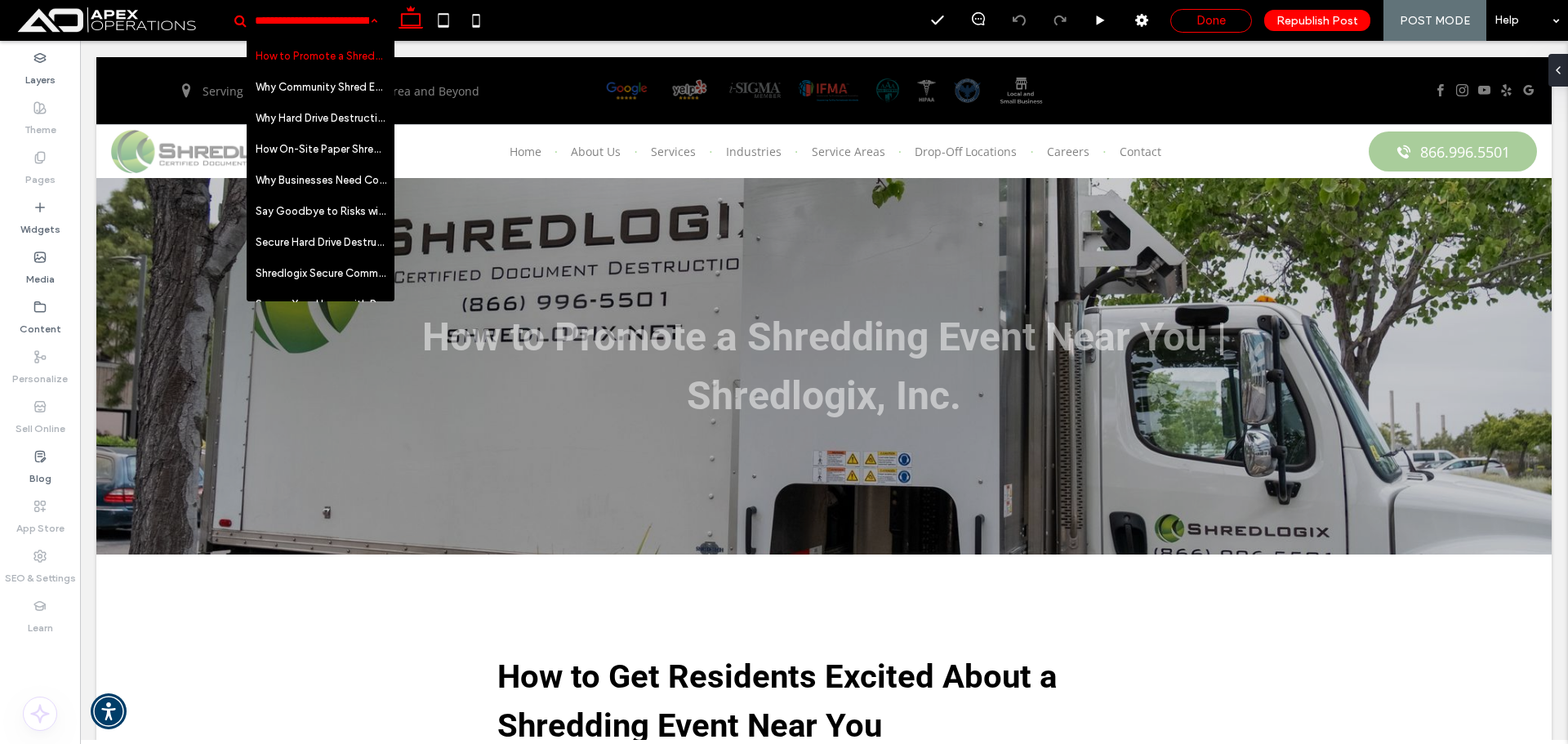
click at [1220, 14] on span "Done" at bounding box center [1211, 21] width 30 height 14
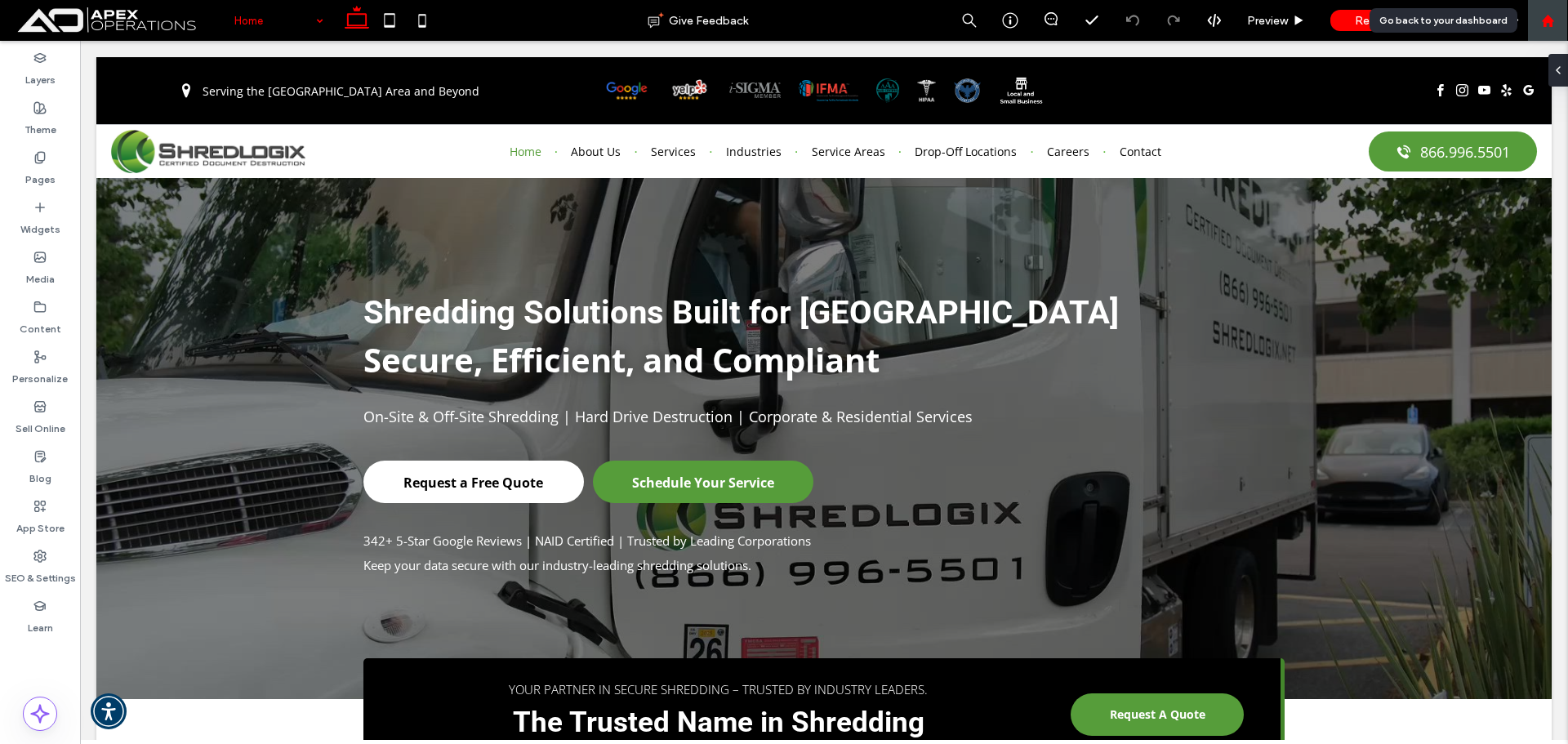
click at [1547, 18] on use at bounding box center [1547, 20] width 13 height 13
